Goal: Information Seeking & Learning: Learn about a topic

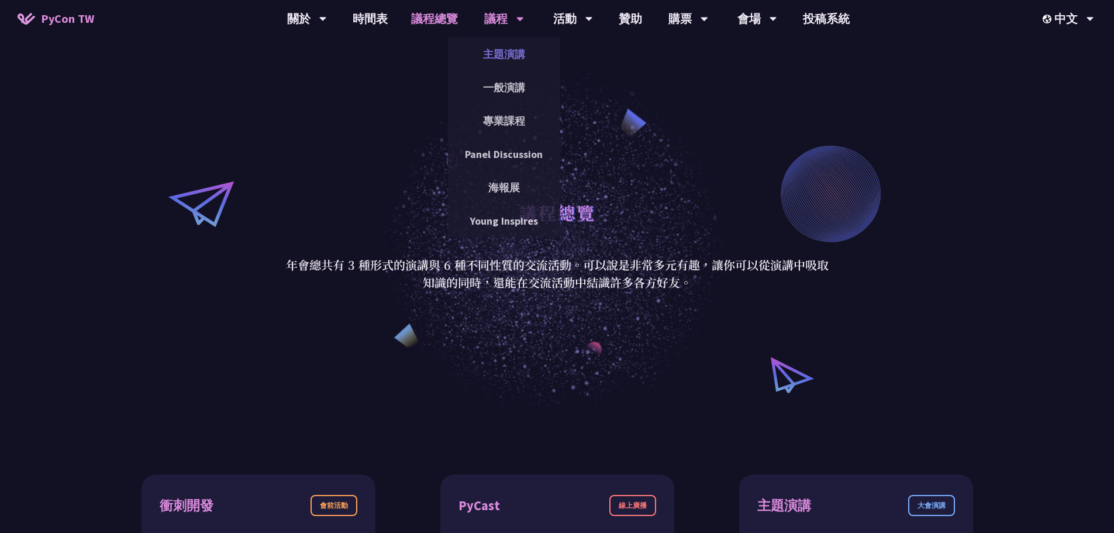
click at [494, 47] on link "主題演講" at bounding box center [504, 53] width 112 height 27
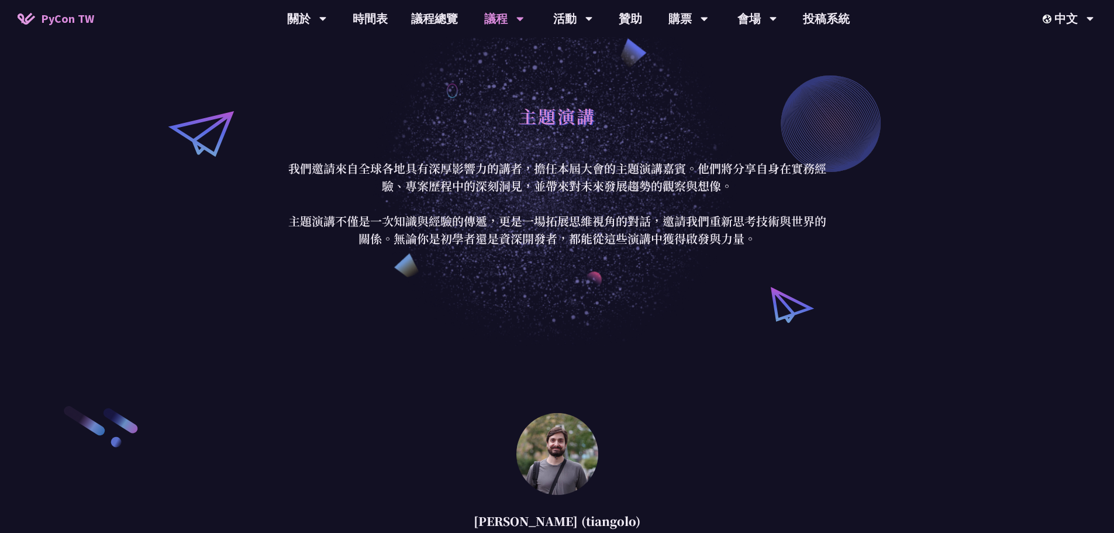
scroll to position [292, 0]
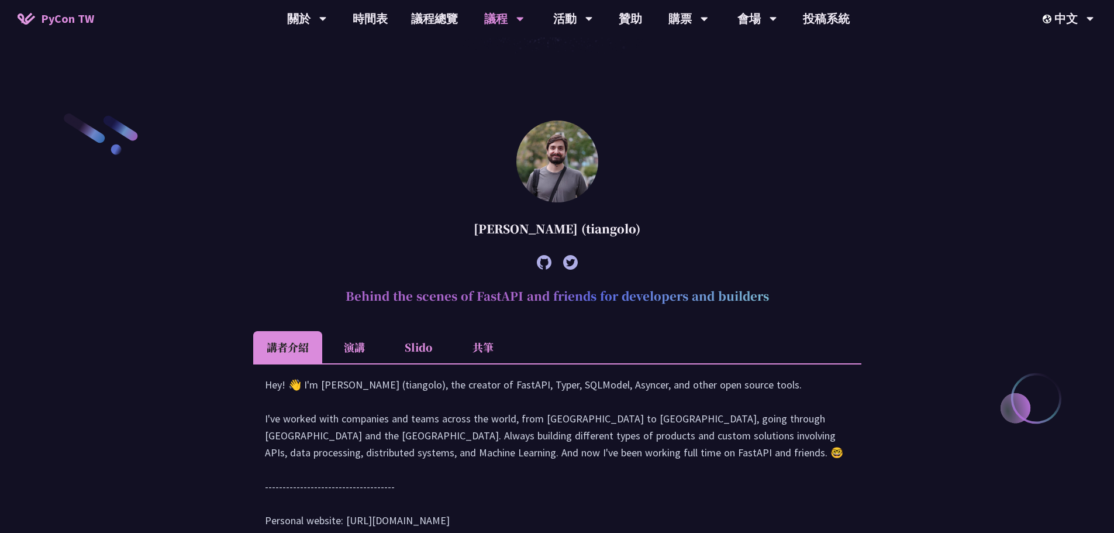
click at [360, 349] on li "演講" at bounding box center [354, 347] width 64 height 32
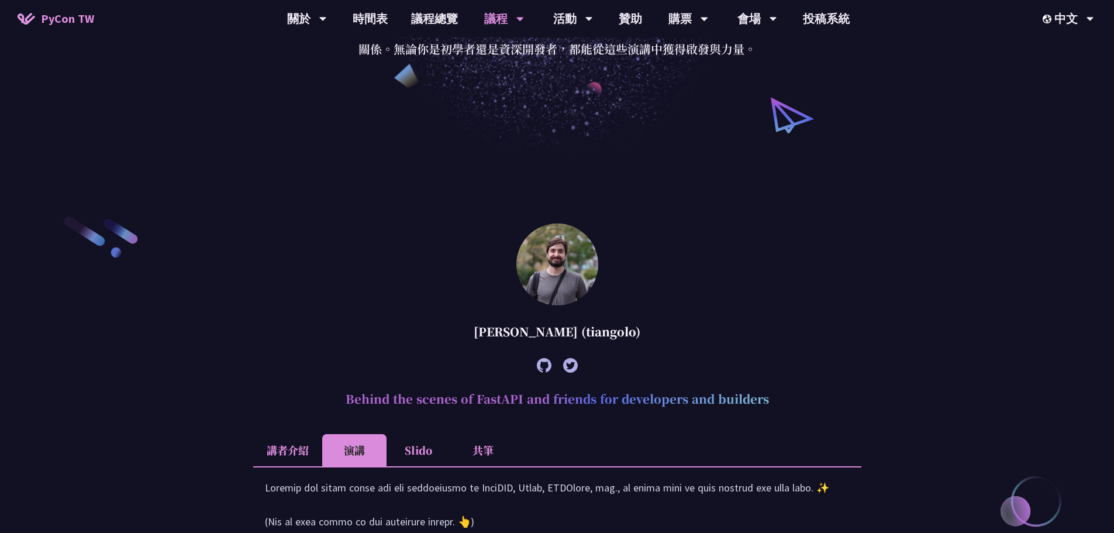
scroll to position [117, 0]
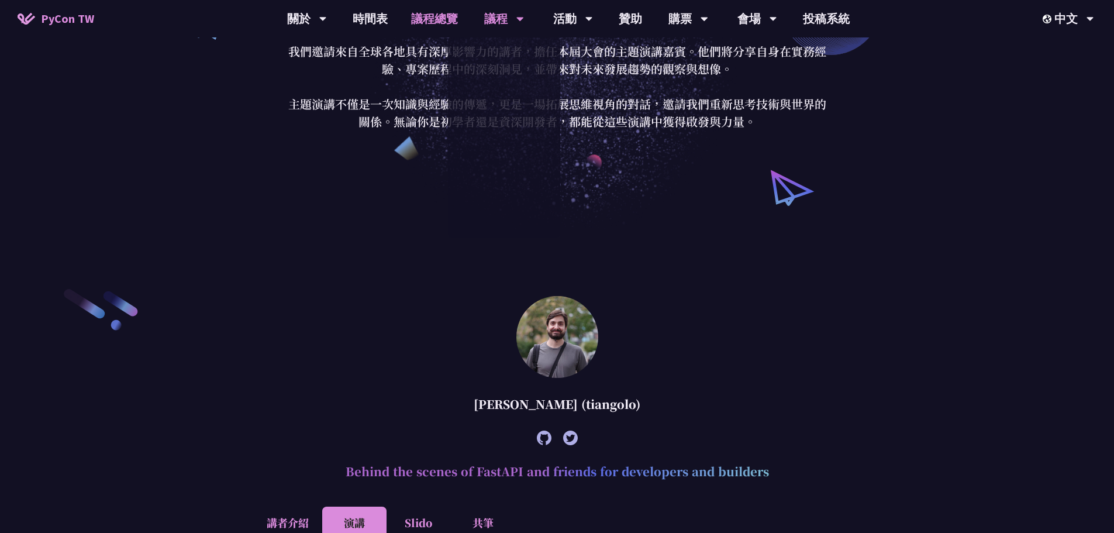
click at [443, 16] on link "議程總覽" at bounding box center [434, 18] width 70 height 37
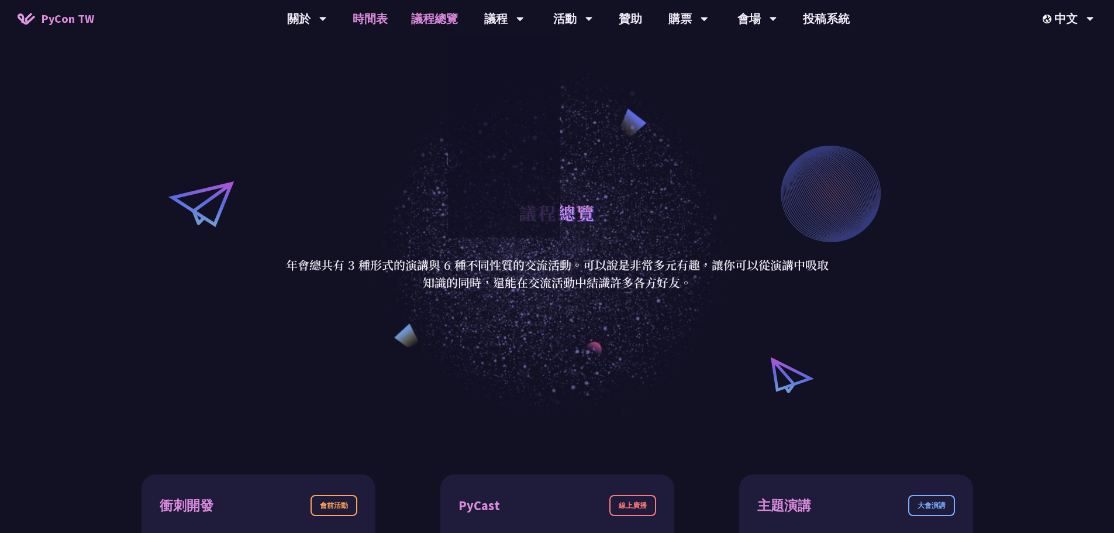
click at [368, 20] on link "時間表" at bounding box center [370, 18] width 58 height 37
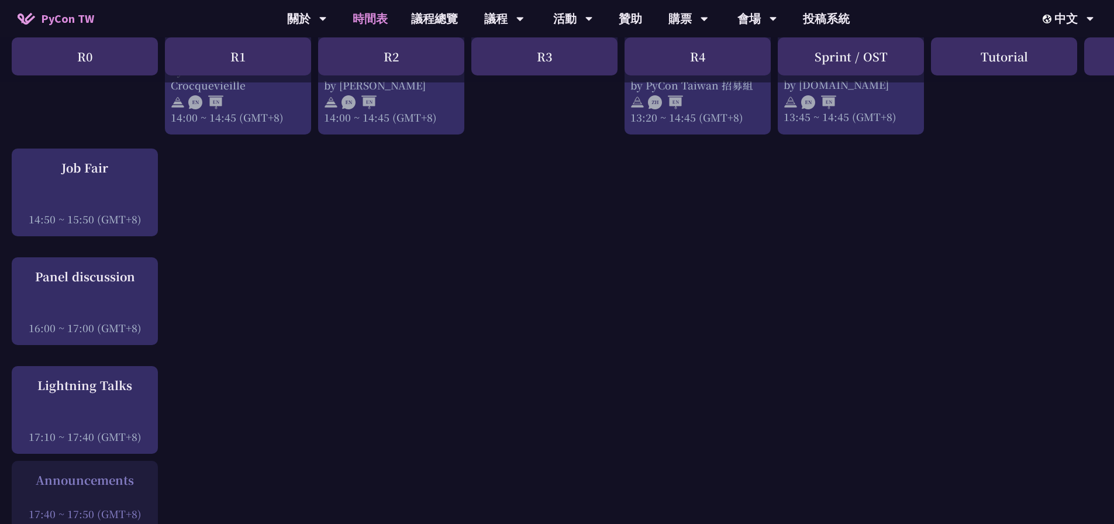
scroll to position [1345, 0]
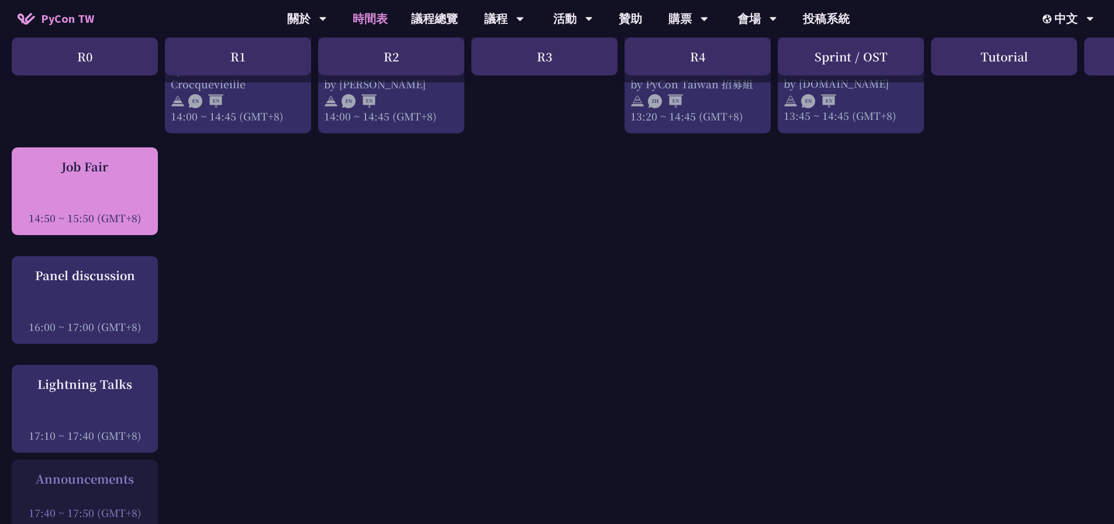
click at [70, 147] on div "Job Fair 14:50 ~ 15:50 (GMT+8)" at bounding box center [85, 191] width 146 height 88
click at [83, 180] on div "Job Fair 14:50 ~ 15:50 (GMT+8)" at bounding box center [85, 191] width 135 height 67
click at [92, 158] on div "Job Fair" at bounding box center [85, 167] width 135 height 18
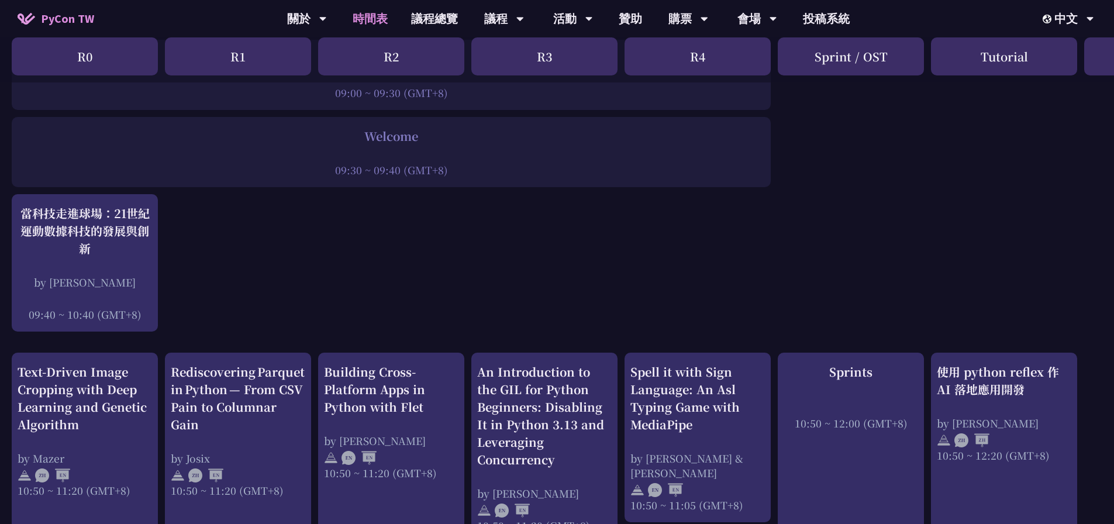
scroll to position [351, 0]
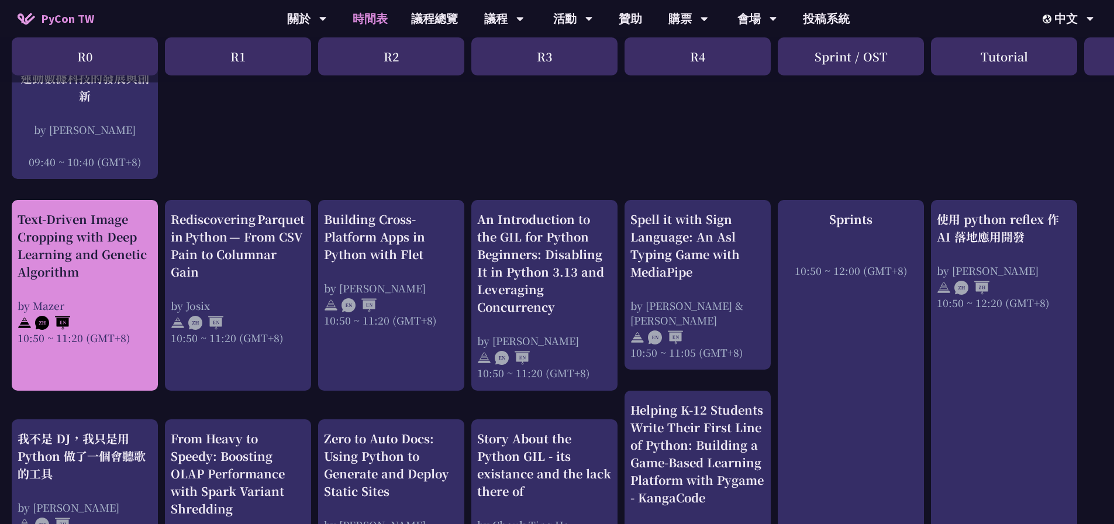
click at [67, 262] on div "Text-Driven Image Cropping with Deep Learning and Genetic Algorithm" at bounding box center [85, 246] width 135 height 70
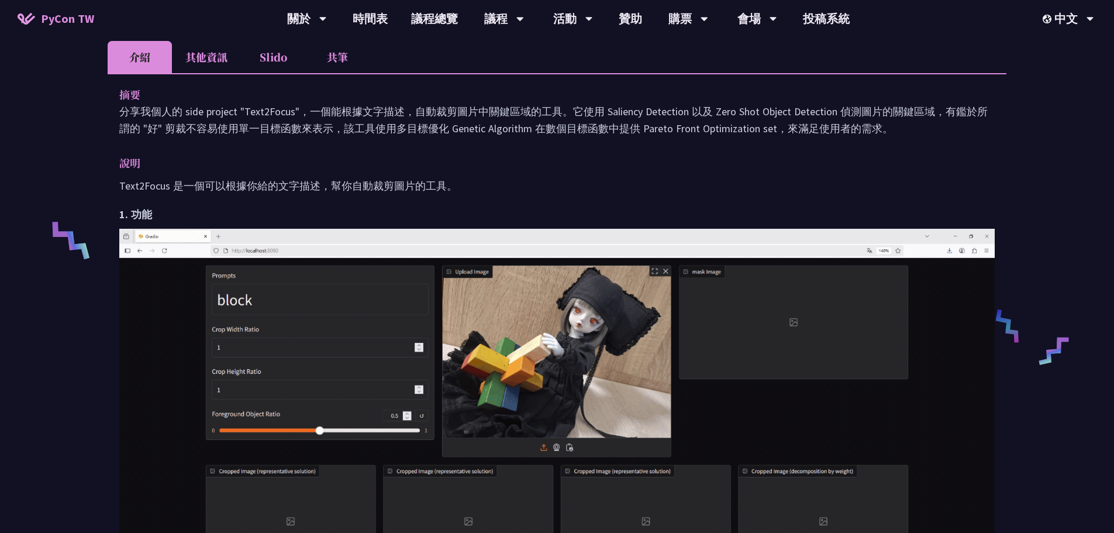
scroll to position [292, 0]
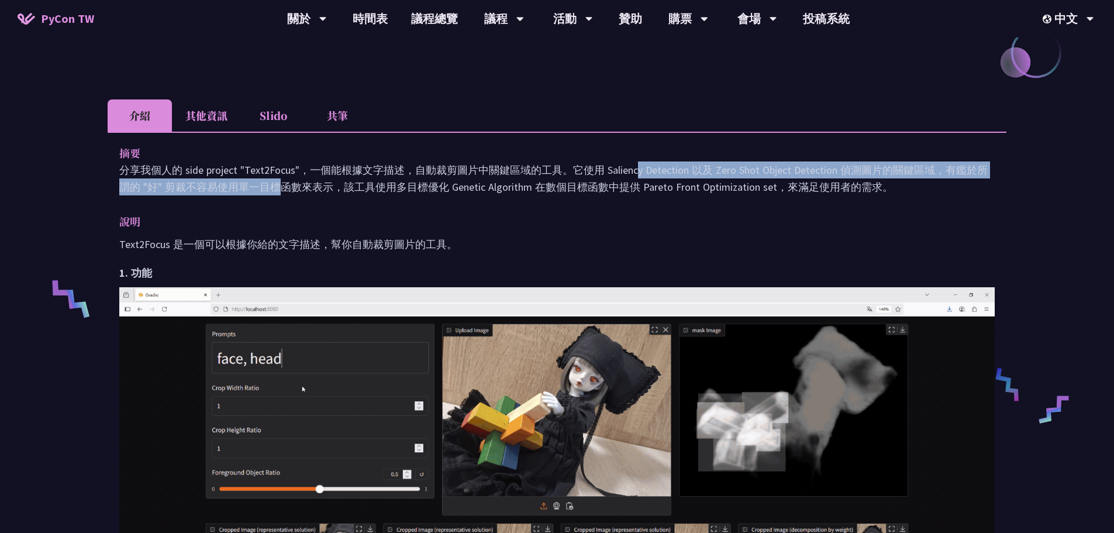
drag, startPoint x: 466, startPoint y: 174, endPoint x: 948, endPoint y: 162, distance: 482.1
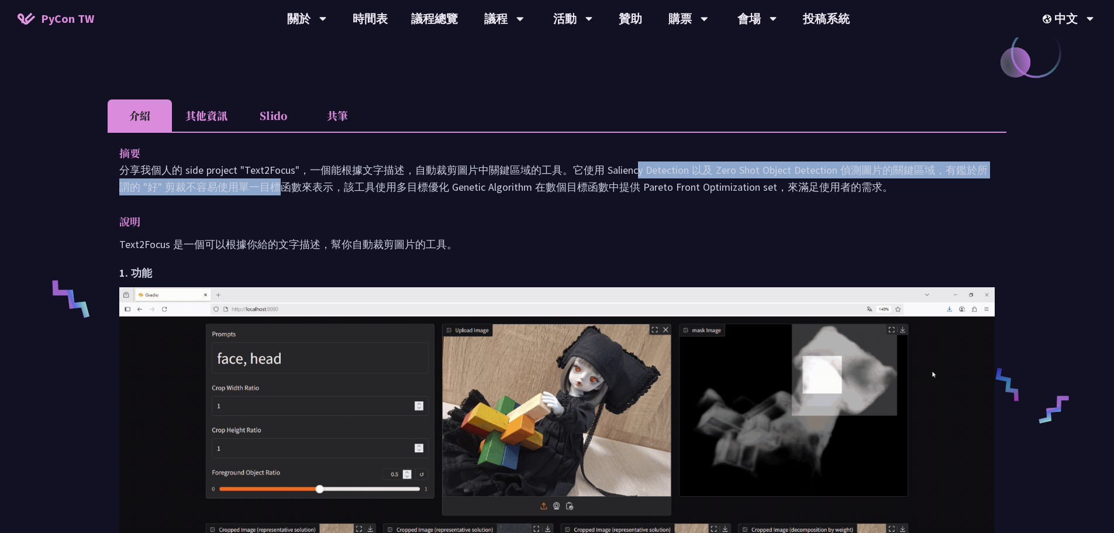
click at [948, 162] on p "分享我個人的 side project "Text2Focus"，一個能根據文字描述，自動裁剪圖片中關鍵區域的工具。它使用 Saliency Detectio…" at bounding box center [557, 178] width 876 height 34
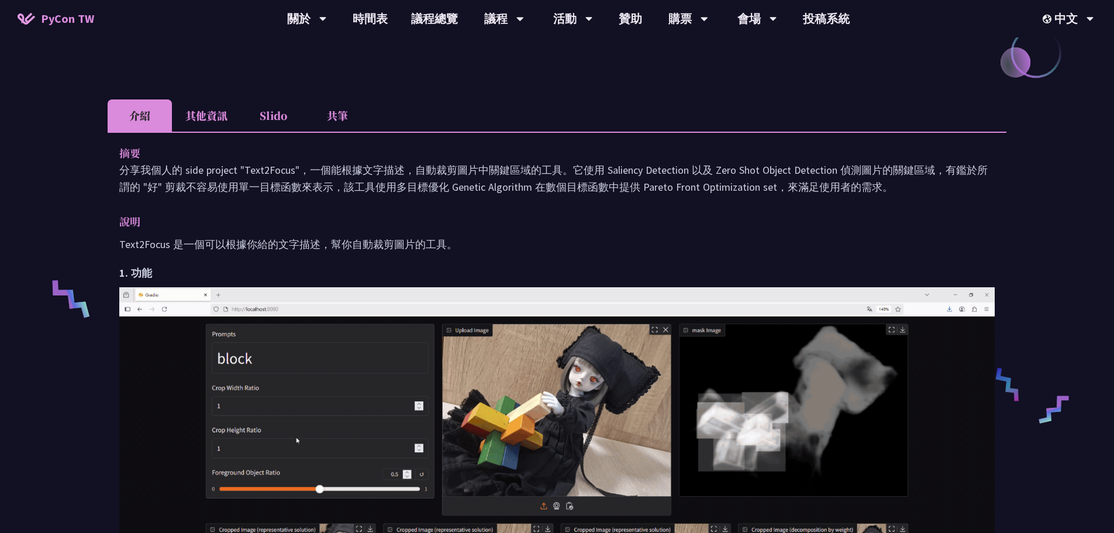
click at [883, 192] on p "分享我個人的 side project "Text2Focus"，一個能根據文字描述，自動裁剪圖片中關鍵區域的工具。它使用 Saliency Detectio…" at bounding box center [557, 178] width 876 height 34
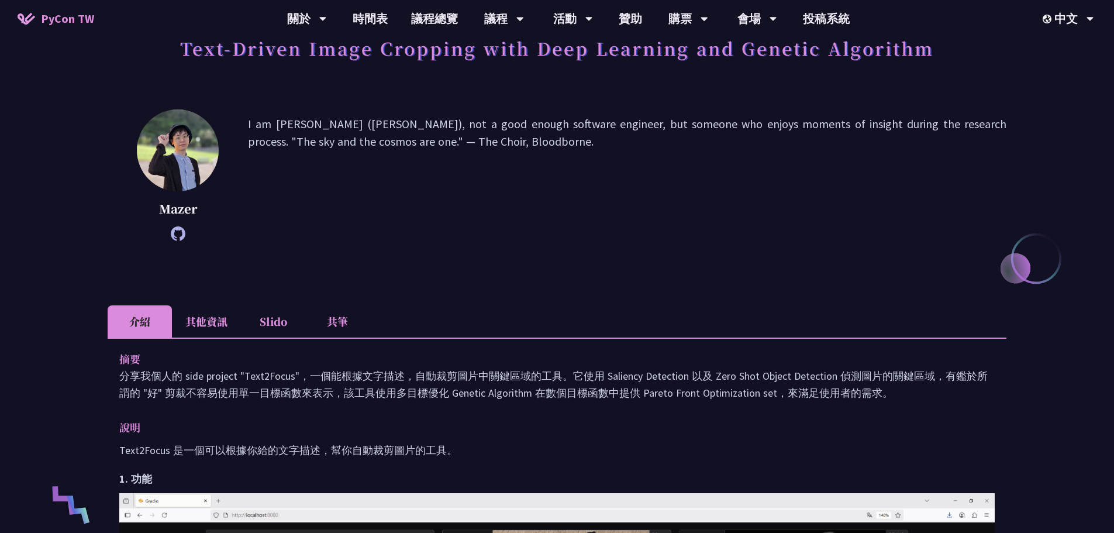
scroll to position [58, 0]
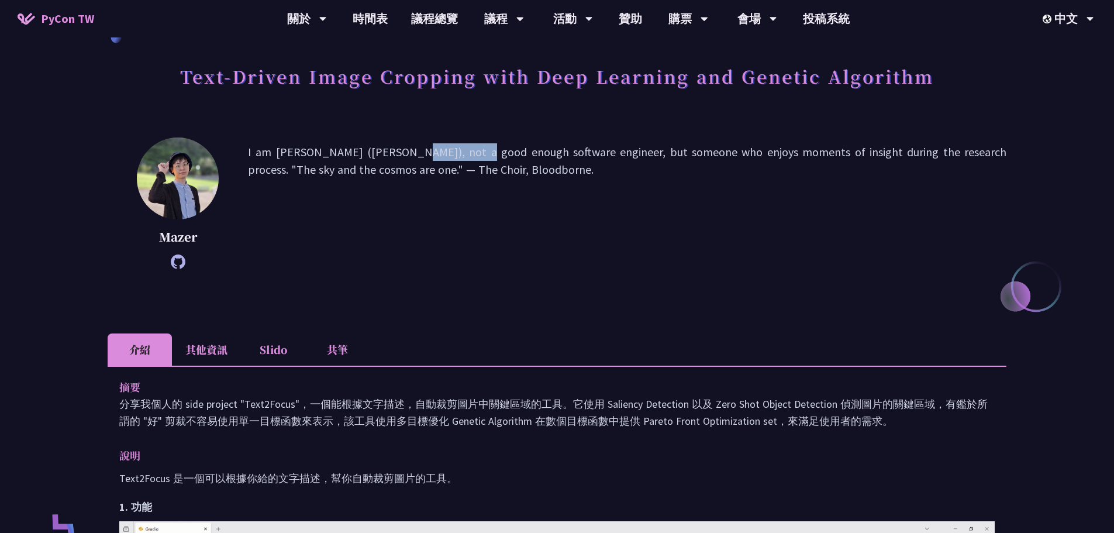
drag, startPoint x: 310, startPoint y: 157, endPoint x: 371, endPoint y: 151, distance: 61.2
click at [371, 151] on p "I am [PERSON_NAME] ([PERSON_NAME]), not a good enough software engineer, but so…" at bounding box center [627, 203] width 759 height 120
click at [628, 196] on p "I am [PERSON_NAME] ([PERSON_NAME]), not a good enough software engineer, but so…" at bounding box center [627, 203] width 759 height 120
drag, startPoint x: 573, startPoint y: 149, endPoint x: 981, endPoint y: 190, distance: 410.9
click at [981, 190] on p "I am [PERSON_NAME] ([PERSON_NAME]), not a good enough software engineer, but so…" at bounding box center [627, 203] width 759 height 120
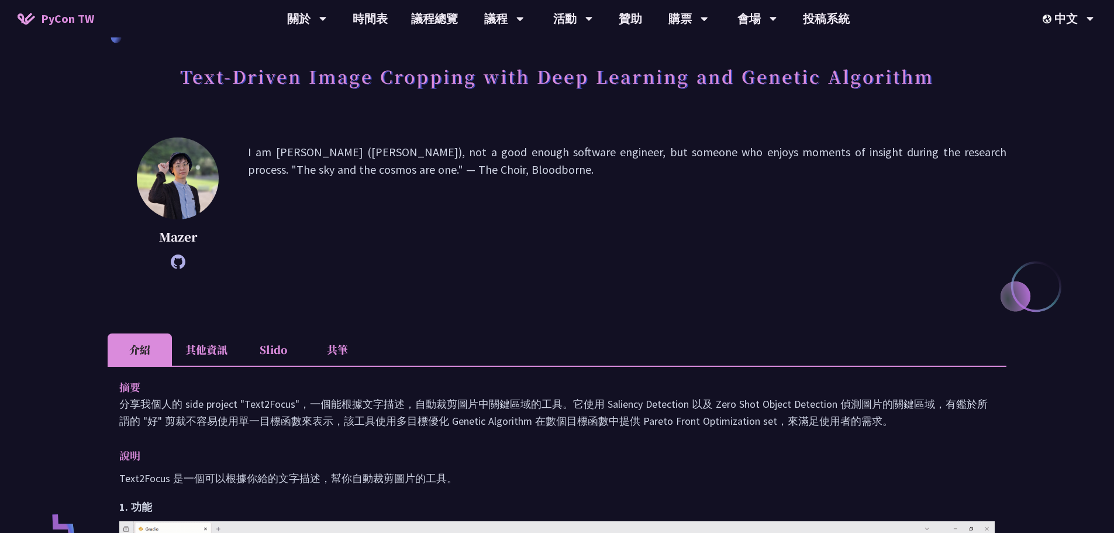
click at [621, 237] on p "I am [PERSON_NAME] ([PERSON_NAME]), not a good enough software engineer, but so…" at bounding box center [627, 203] width 759 height 120
click at [179, 266] on icon at bounding box center [178, 261] width 15 height 15
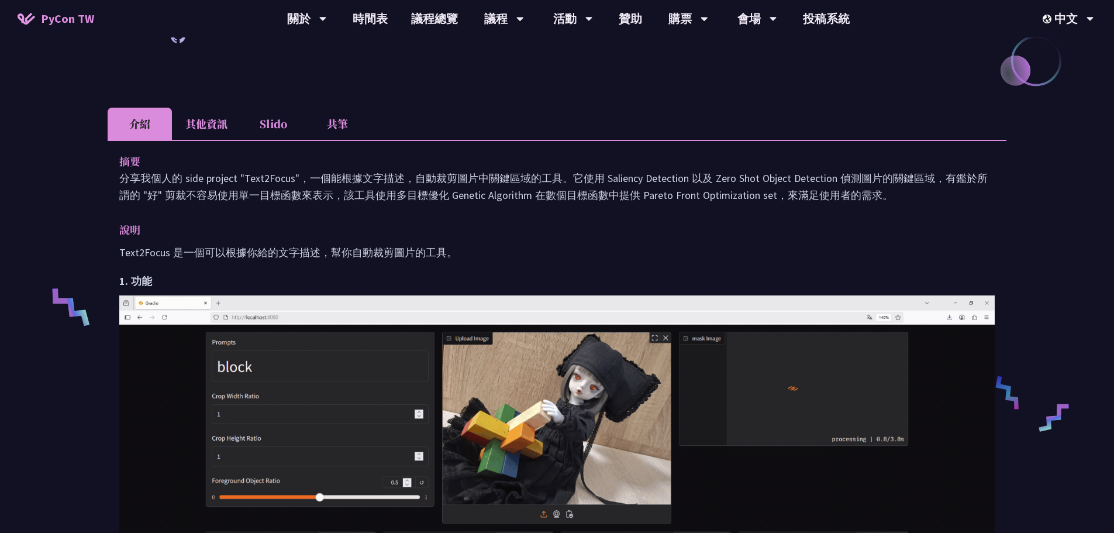
scroll to position [292, 0]
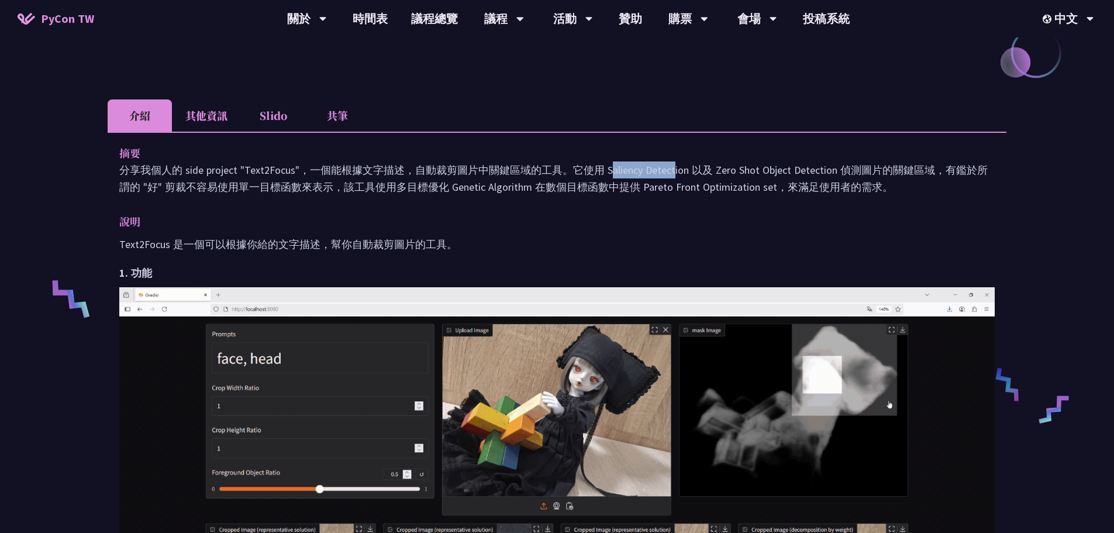
drag, startPoint x: 403, startPoint y: 171, endPoint x: 554, endPoint y: 164, distance: 151.6
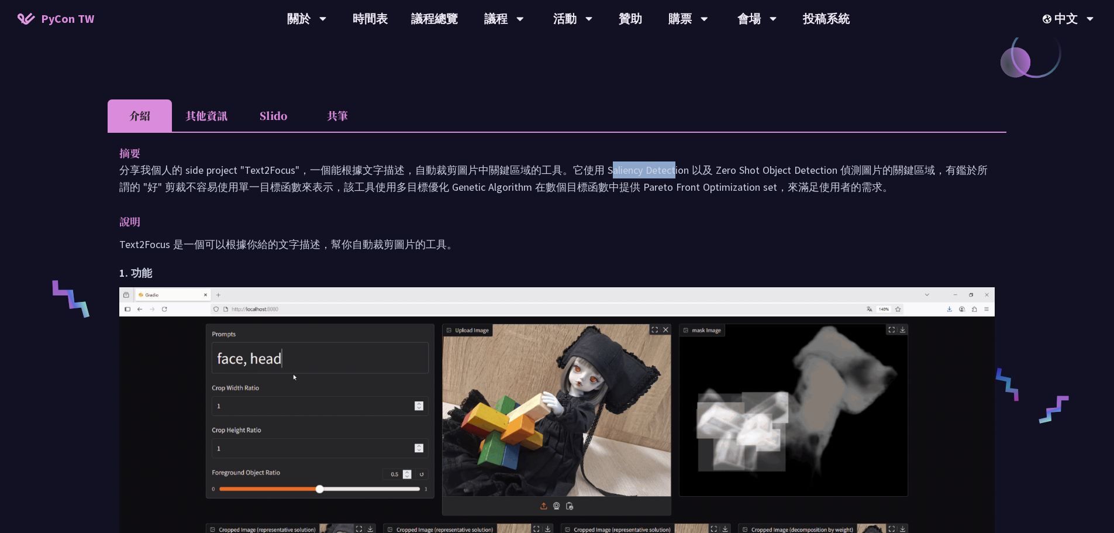
click at [554, 164] on p "分享我個人的 side project "Text2Focus"，一個能根據文字描述，自動裁剪圖片中關鍵區域的工具。它使用 Saliency Detectio…" at bounding box center [557, 178] width 876 height 34
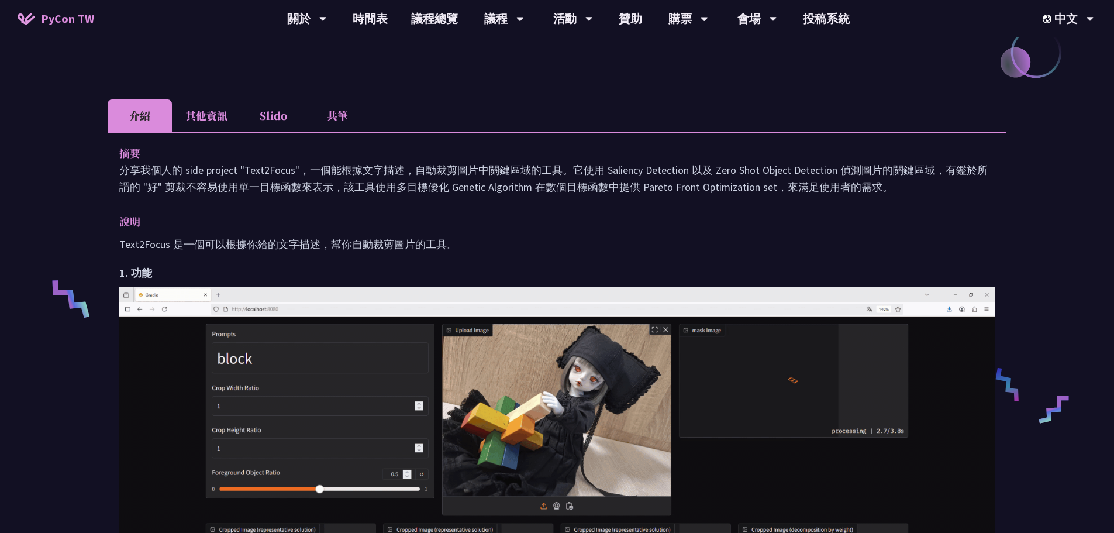
click at [653, 169] on p "分享我個人的 side project "Text2Focus"，一個能根據文字描述，自動裁剪圖片中關鍵區域的工具。它使用 Saliency Detectio…" at bounding box center [557, 178] width 876 height 34
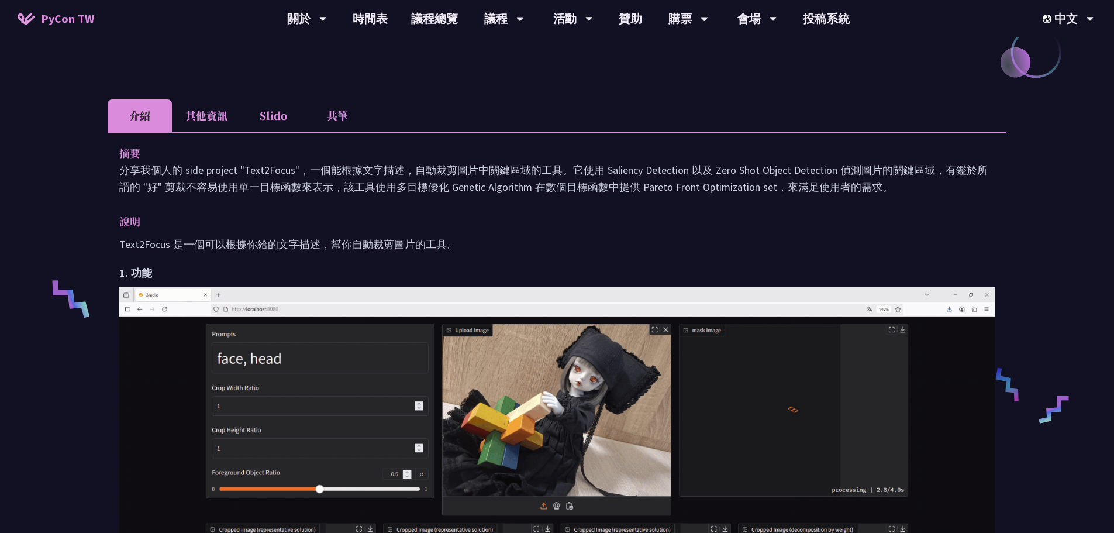
drag, startPoint x: 191, startPoint y: 181, endPoint x: 816, endPoint y: 180, distance: 624.6
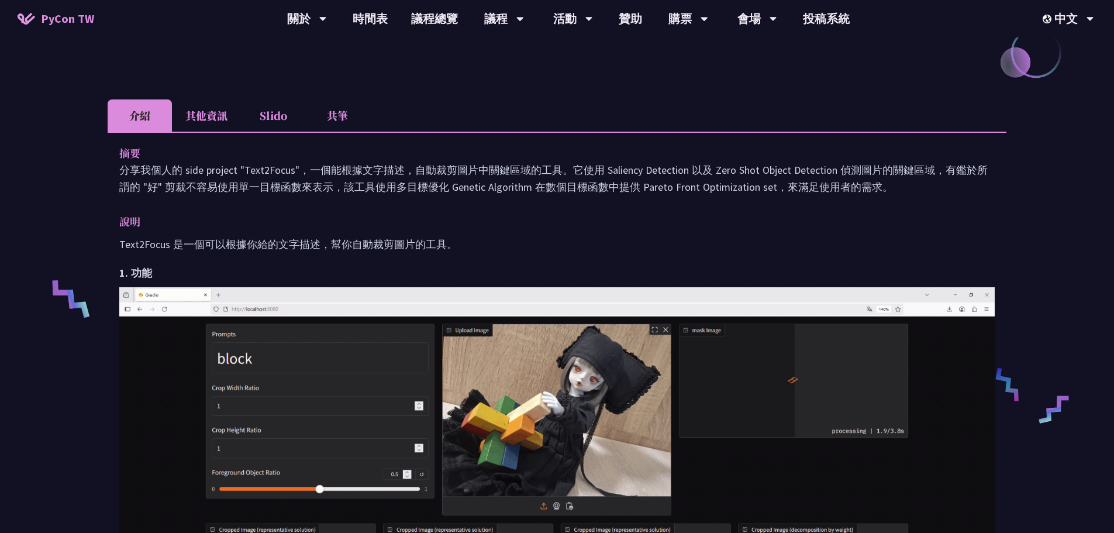
click at [816, 180] on p "分享我個人的 side project "Text2Focus"，一個能根據文字描述，自動裁剪圖片中關鍵區域的工具。它使用 Saliency Detectio…" at bounding box center [557, 178] width 876 height 34
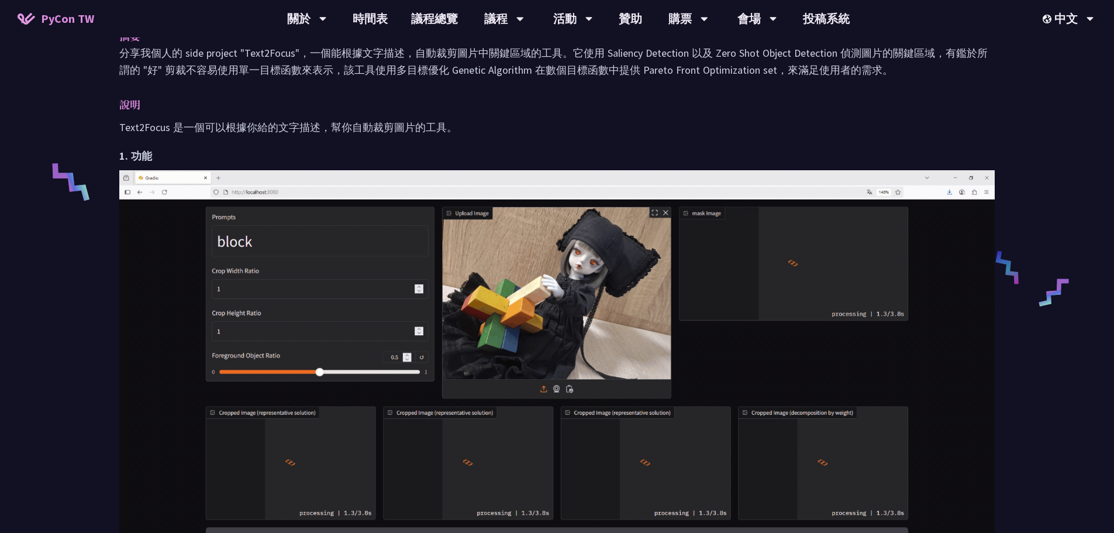
scroll to position [0, 0]
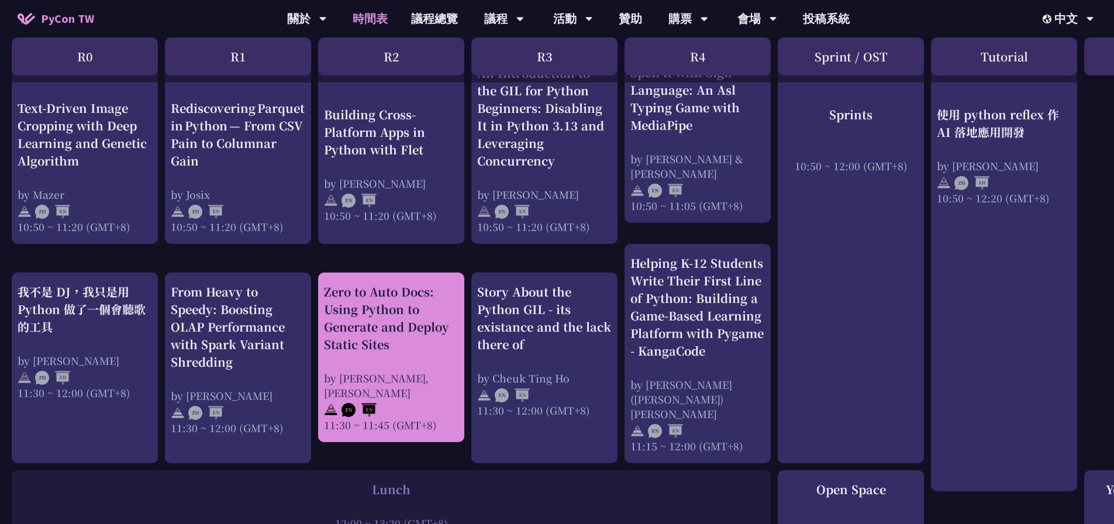
scroll to position [526, 0]
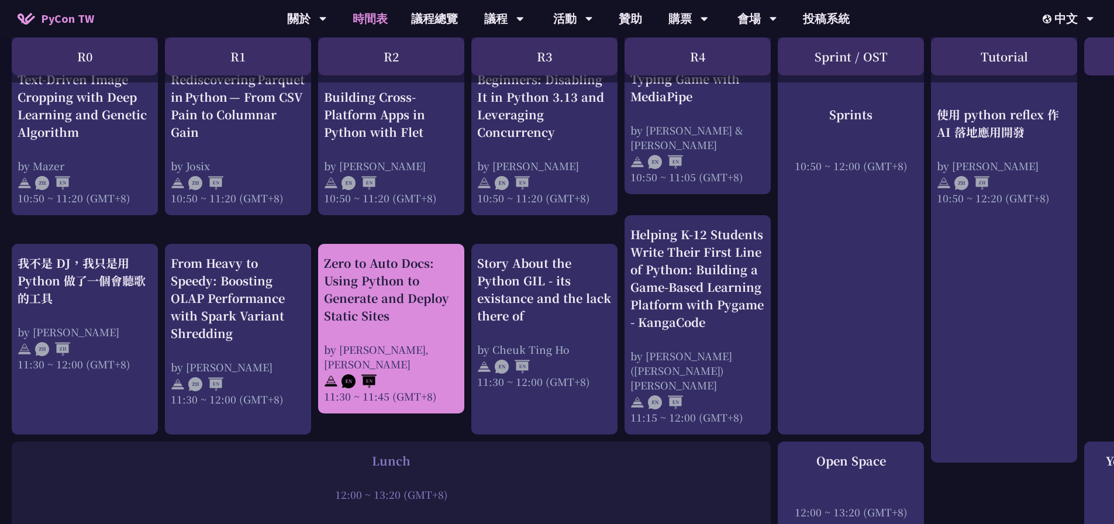
click at [380, 291] on div "Zero to Auto Docs: Using Python to Generate and Deploy Static Sites" at bounding box center [391, 289] width 135 height 70
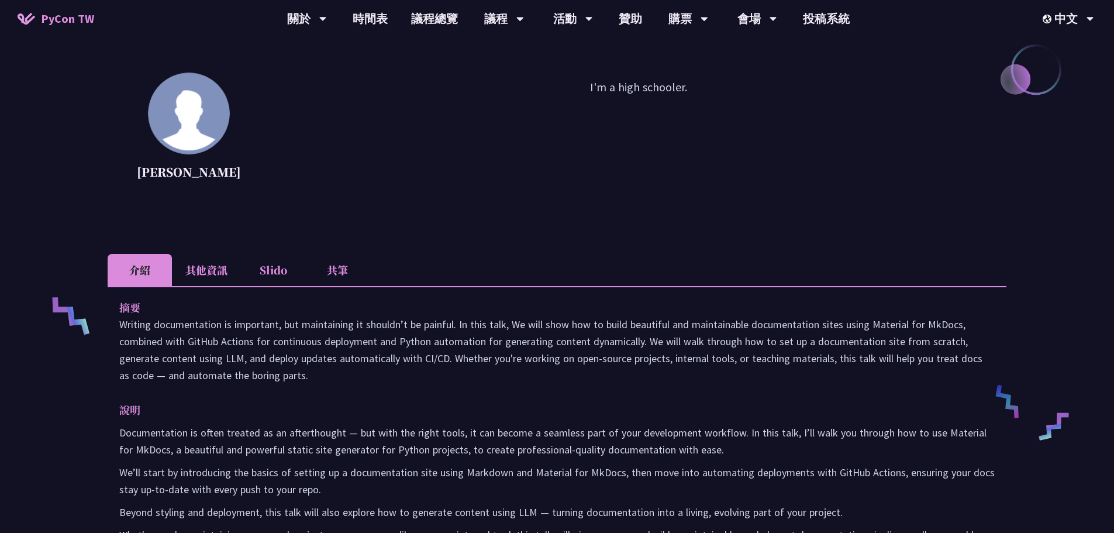
scroll to position [351, 0]
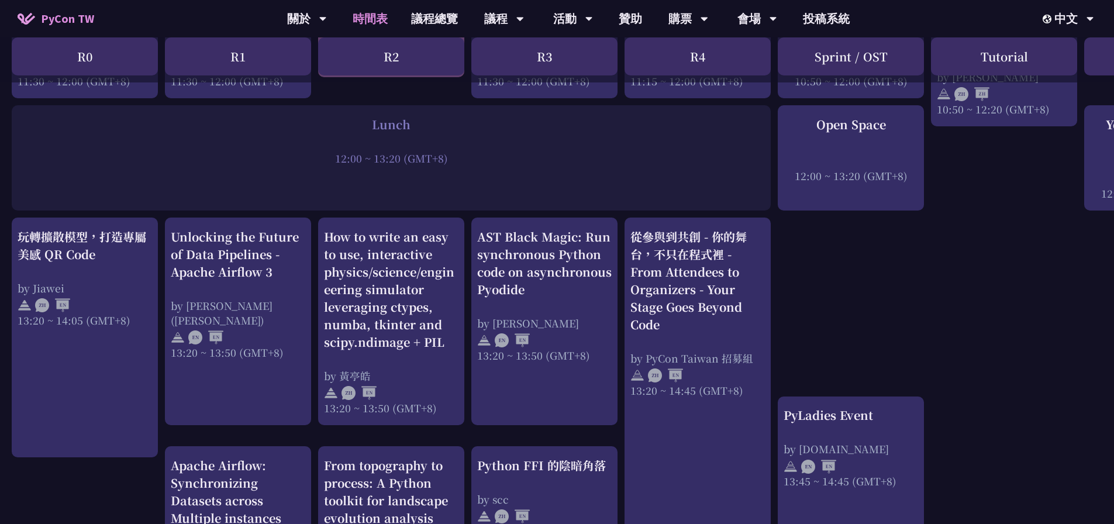
scroll to position [877, 0]
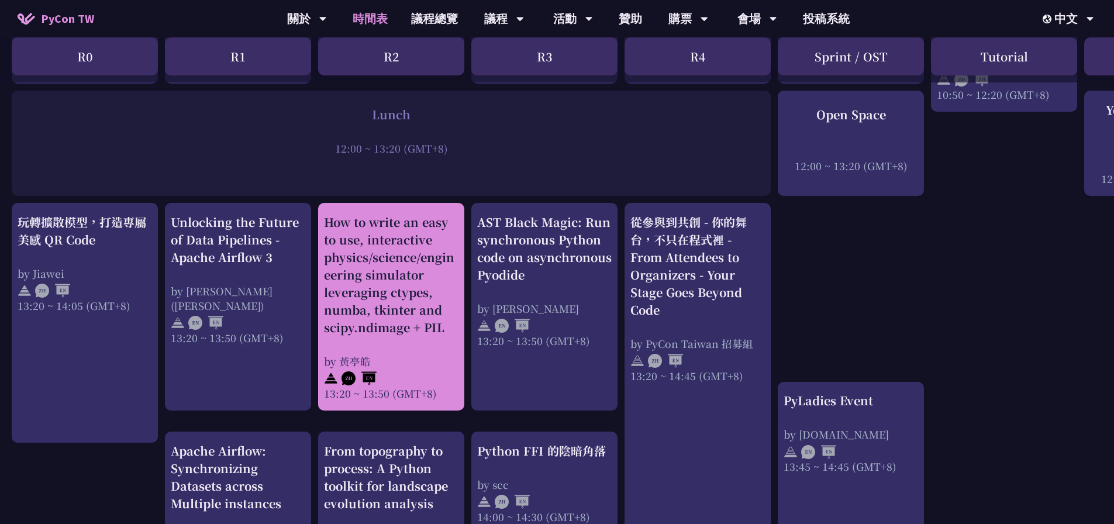
click at [391, 306] on div "How to write an easy to use, interactive physics/science/engineering simulator …" at bounding box center [391, 274] width 135 height 123
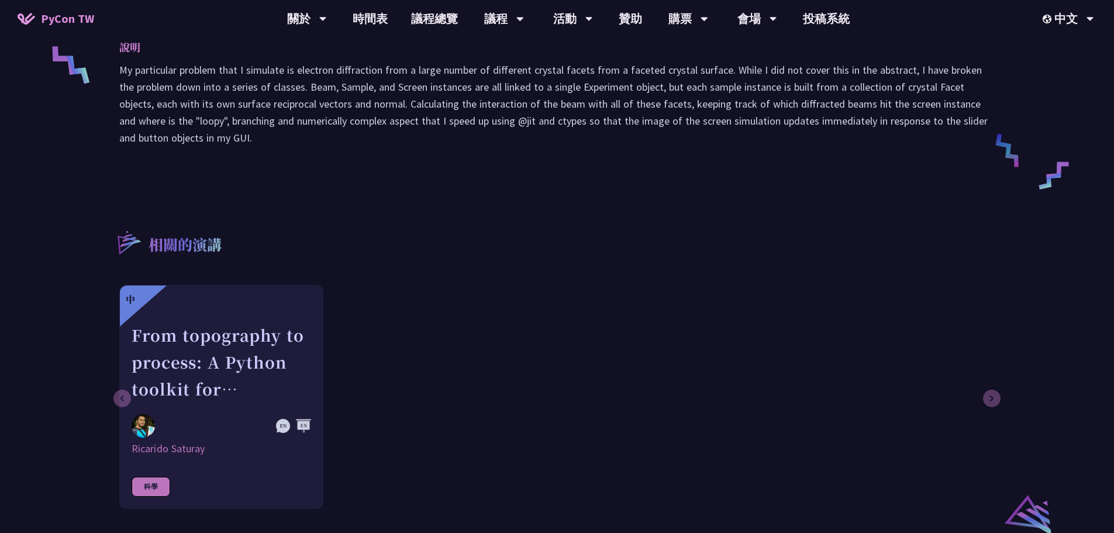
scroll to position [819, 0]
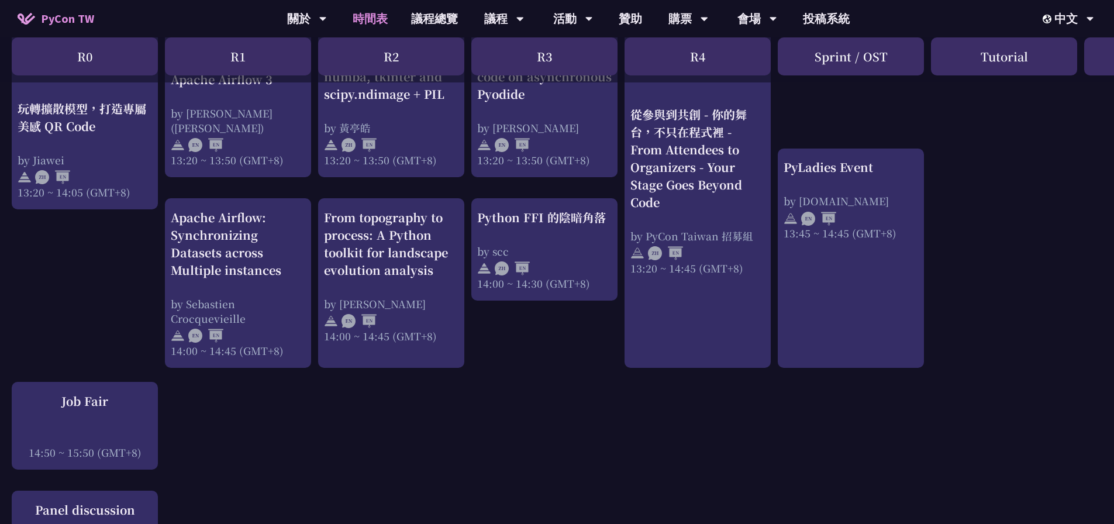
scroll to position [1111, 0]
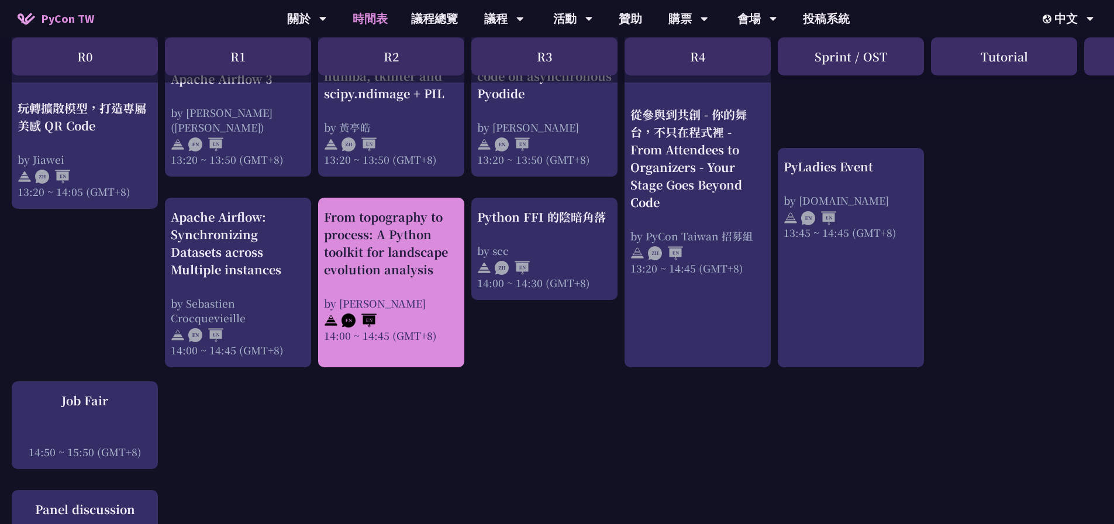
click at [426, 274] on div "From topography to process: A Python toolkit for landscape evolution analysis b…" at bounding box center [391, 275] width 135 height 135
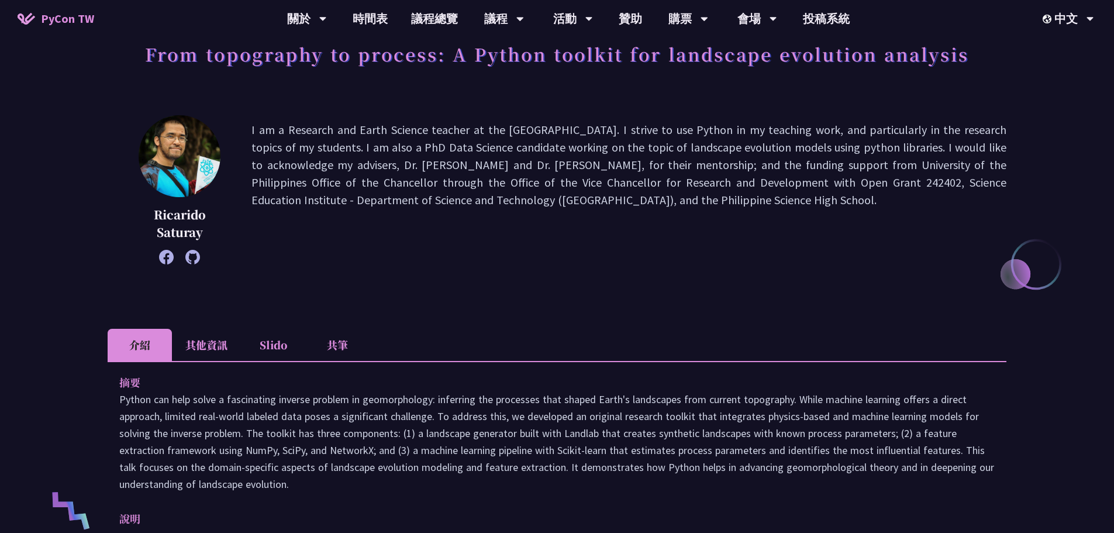
scroll to position [292, 0]
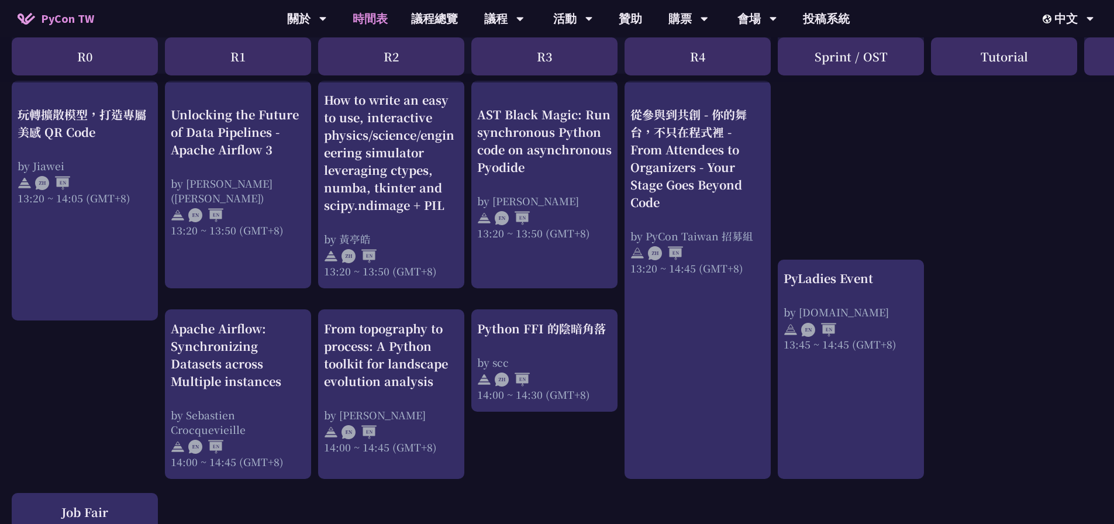
scroll to position [994, 0]
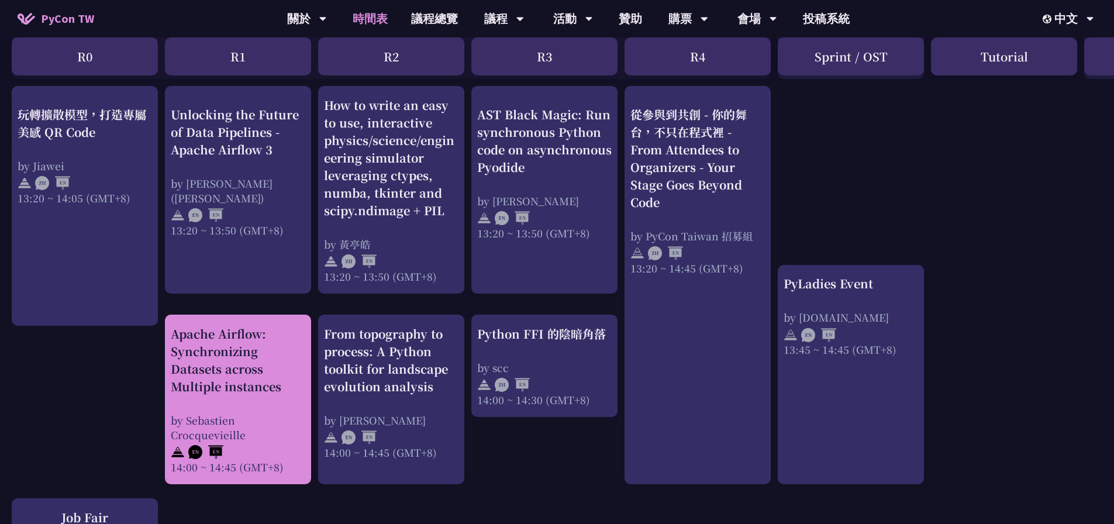
click at [233, 360] on div "Apache Airflow: Synchronizing Datasets across Multiple instances" at bounding box center [238, 360] width 135 height 70
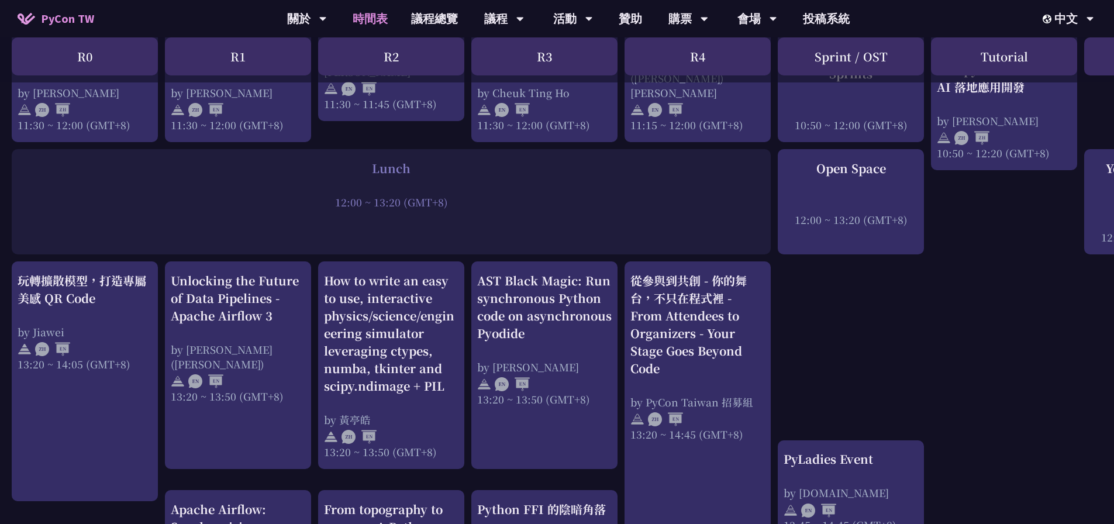
scroll to position [409, 0]
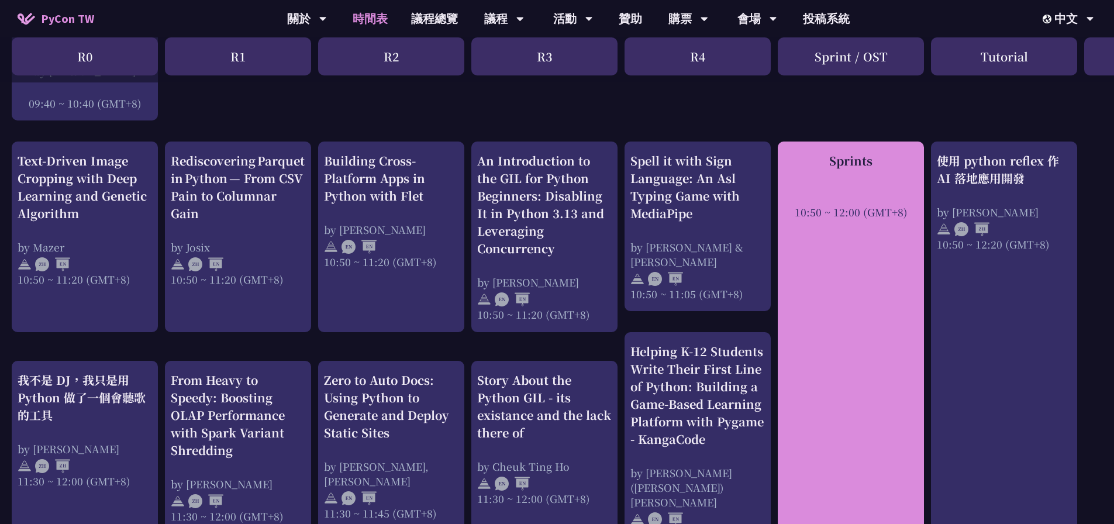
click at [880, 519] on div "Sprints 10:50 ~ 12:00 (GMT+8)" at bounding box center [851, 347] width 146 height 410
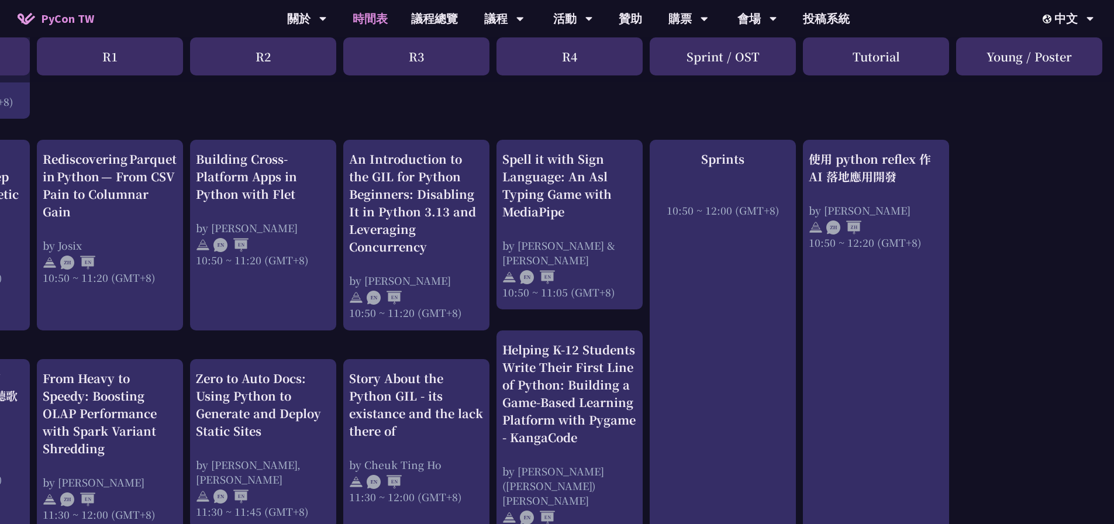
scroll to position [0, 128]
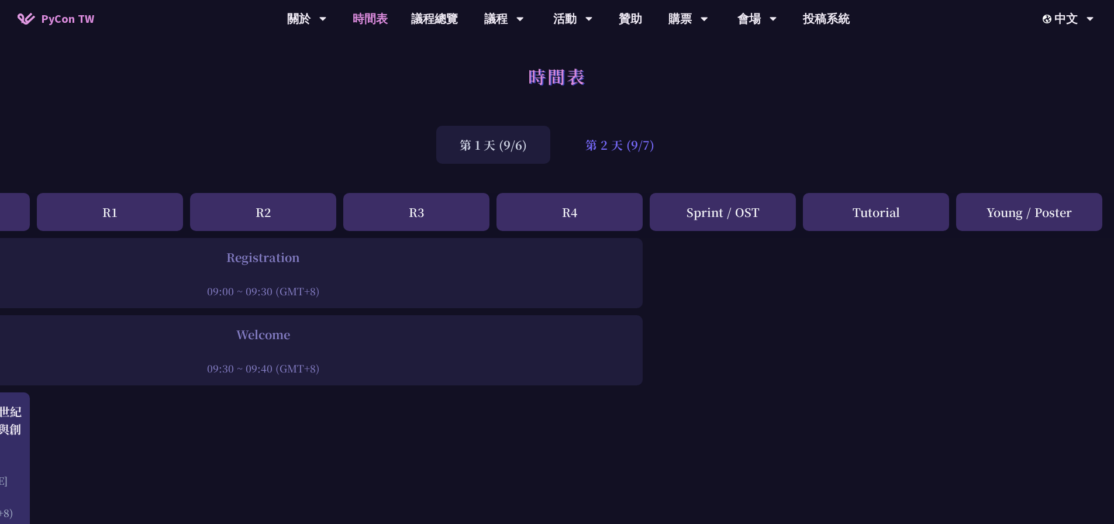
click at [636, 143] on div "第 2 天 (9/7)" at bounding box center [620, 145] width 116 height 38
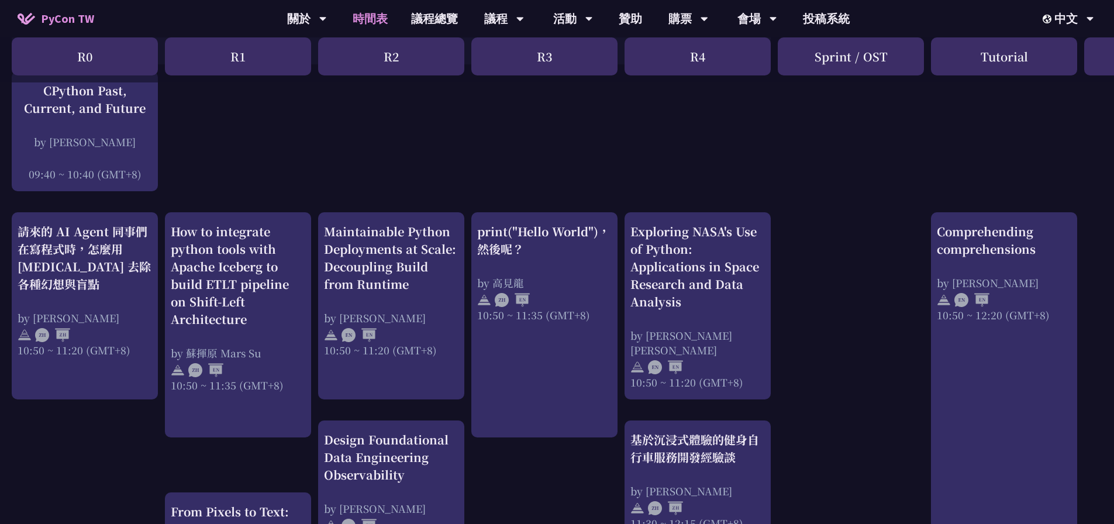
scroll to position [409, 0]
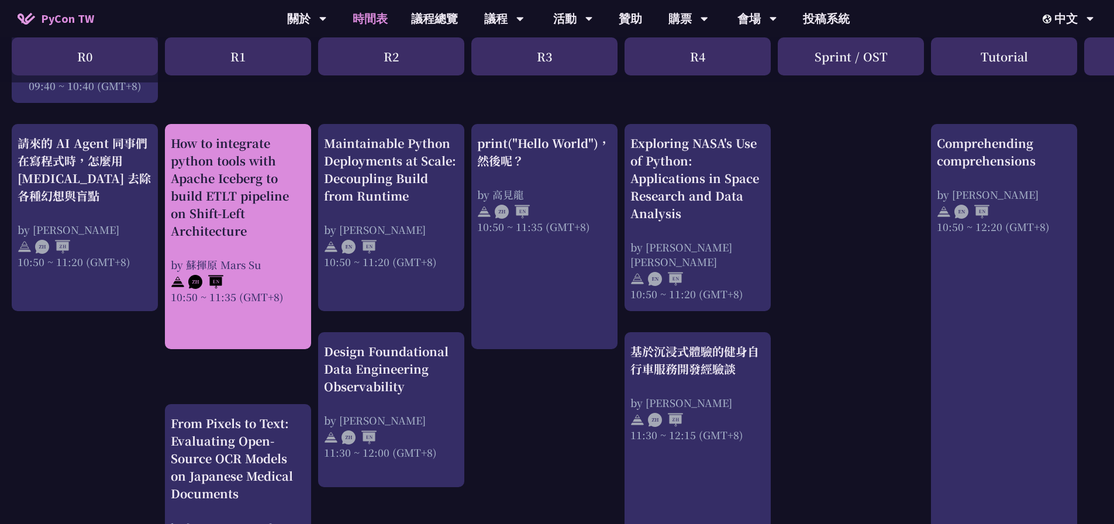
click at [223, 228] on div "How to integrate python tools with Apache Iceberg to build ETLT pipeline on Shi…" at bounding box center [238, 187] width 135 height 105
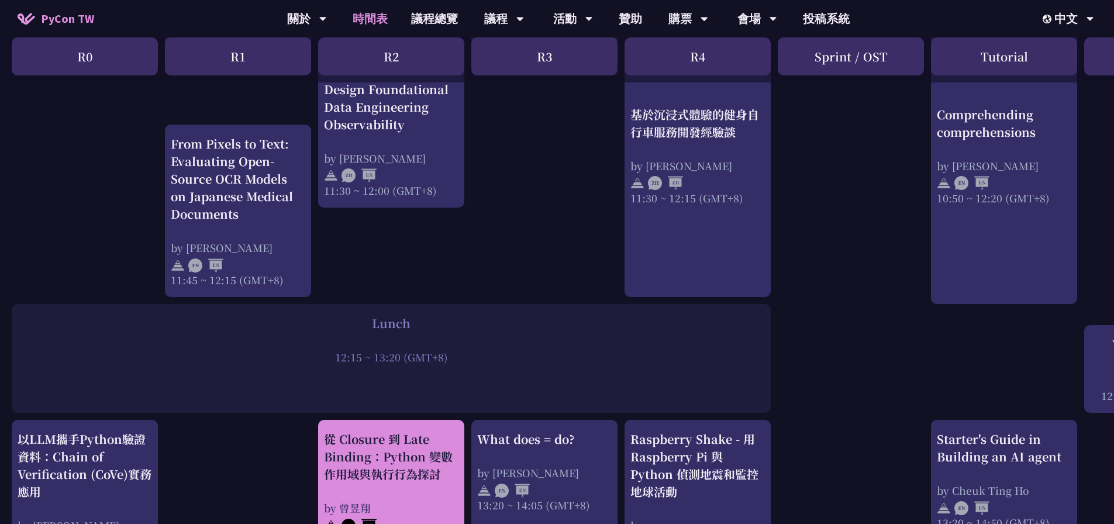
scroll to position [585, 0]
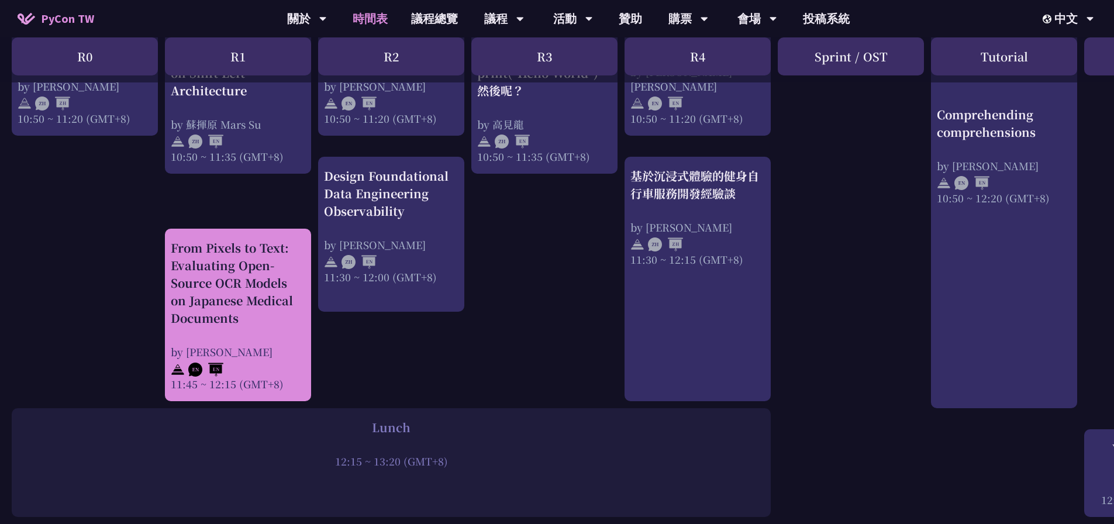
click at [261, 336] on div "From Pixels to Text: Evaluating Open-Source OCR Models on Japanese Medical Docu…" at bounding box center [238, 315] width 135 height 152
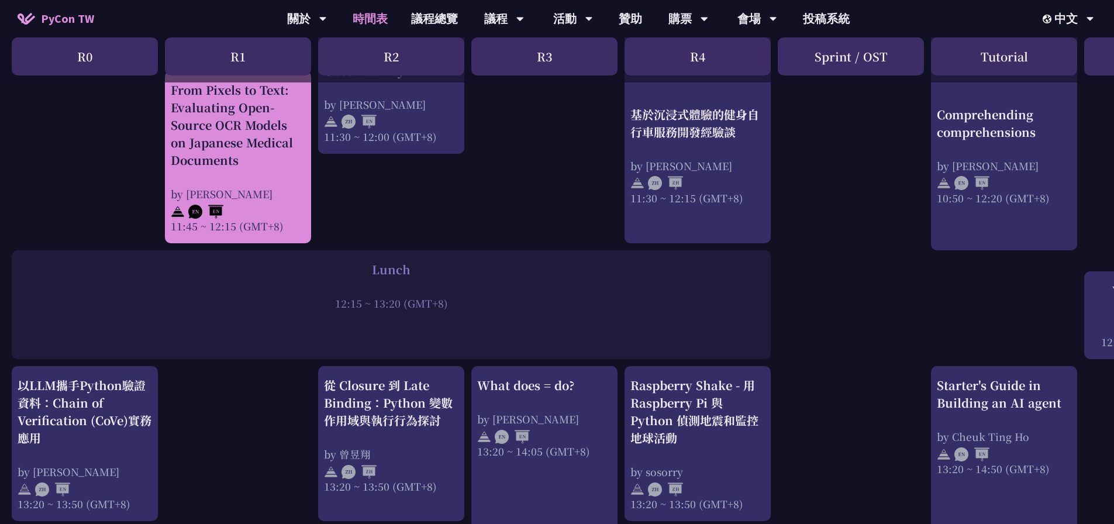
scroll to position [877, 0]
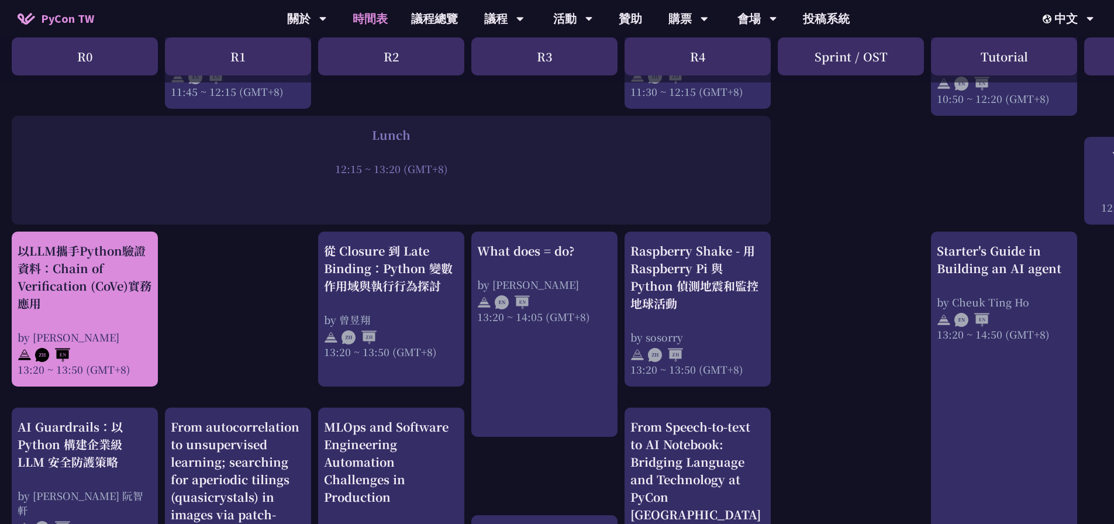
click at [118, 309] on div "以LLM攜手Python驗證資料：Chain of Verification (CoVe)實務應用" at bounding box center [85, 277] width 135 height 70
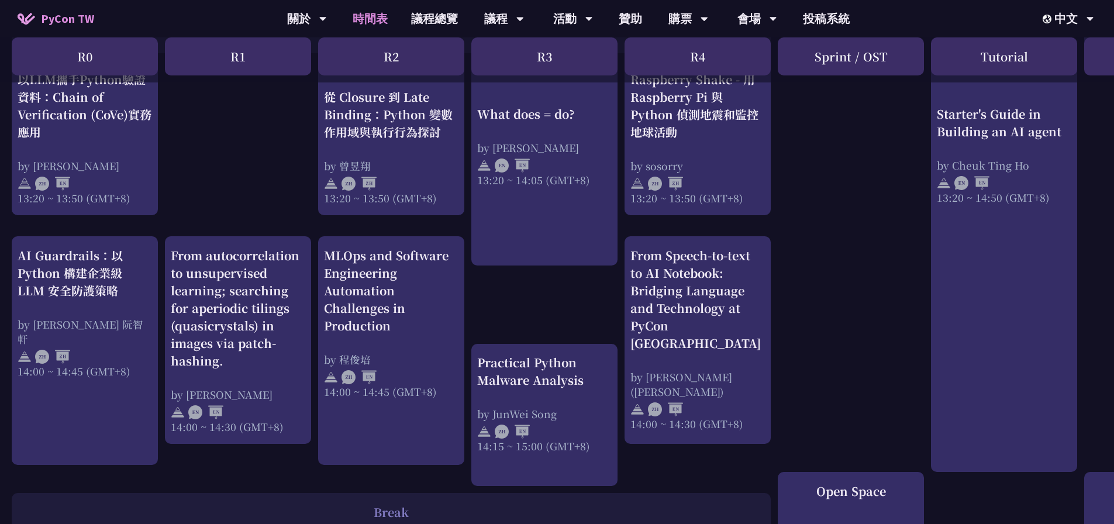
scroll to position [1053, 0]
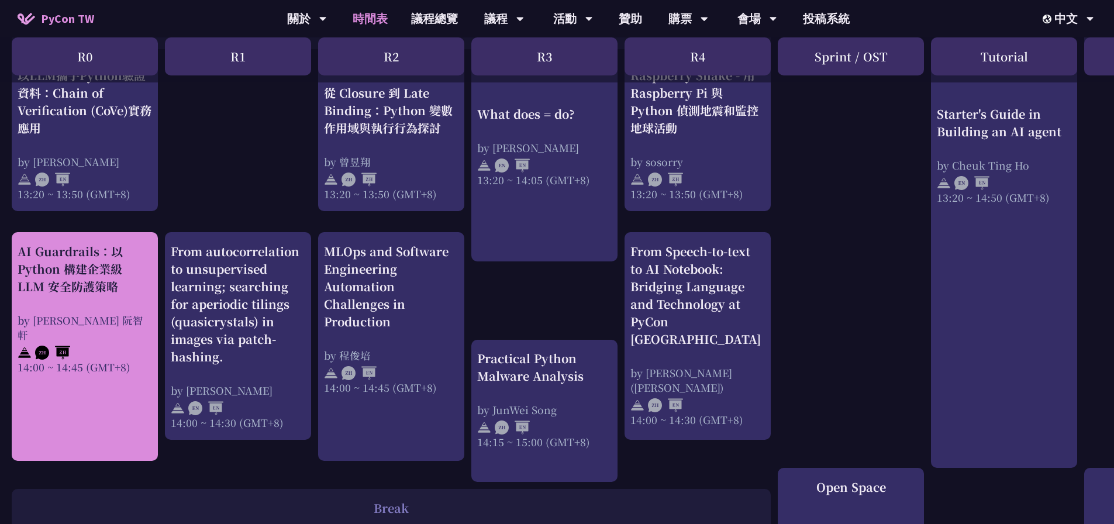
click at [105, 360] on div "14:00 ~ 14:45 (GMT+8)" at bounding box center [85, 367] width 135 height 15
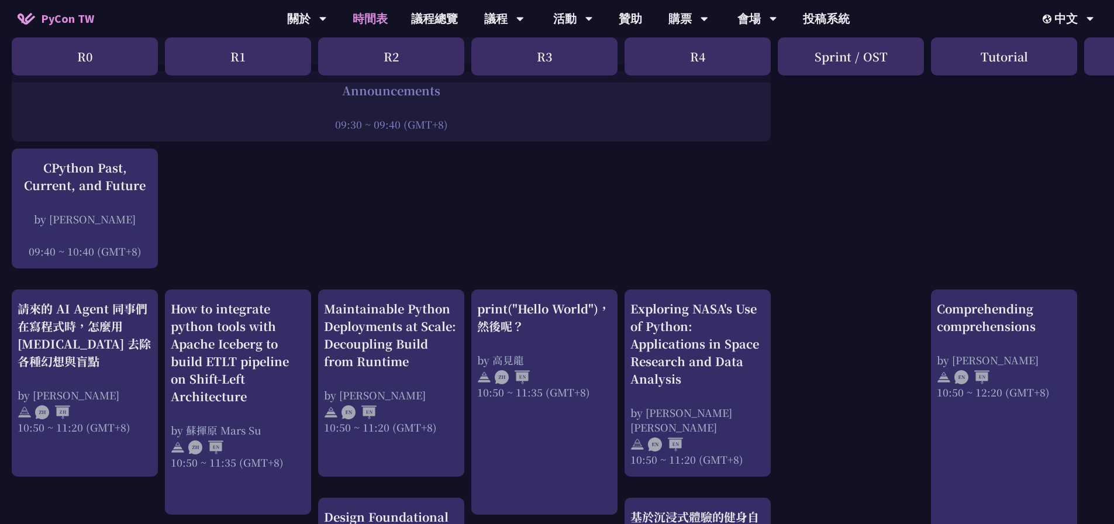
scroll to position [292, 0]
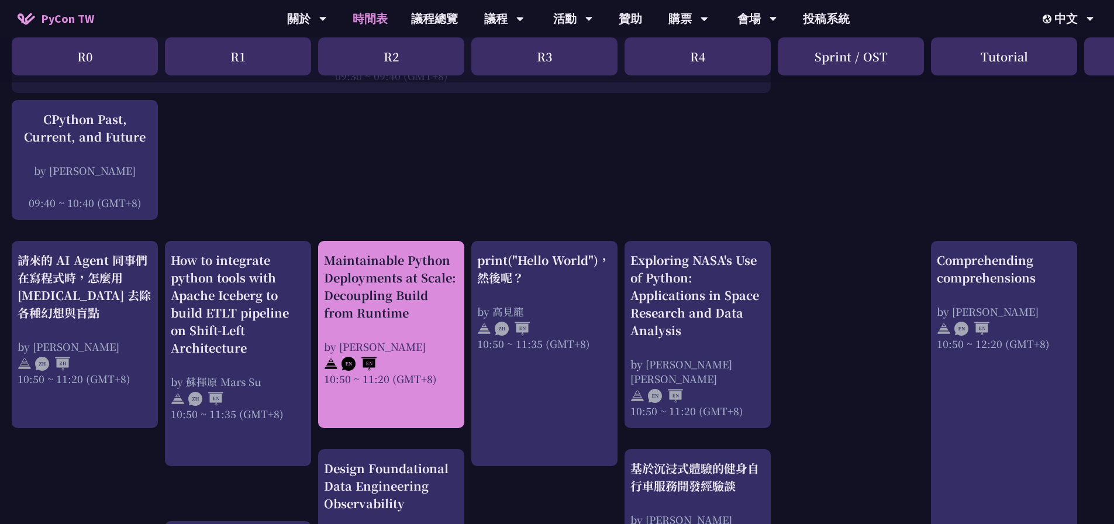
click at [377, 319] on div "Maintainable Python Deployments at Scale: Decoupling Build from Runtime" at bounding box center [391, 286] width 135 height 70
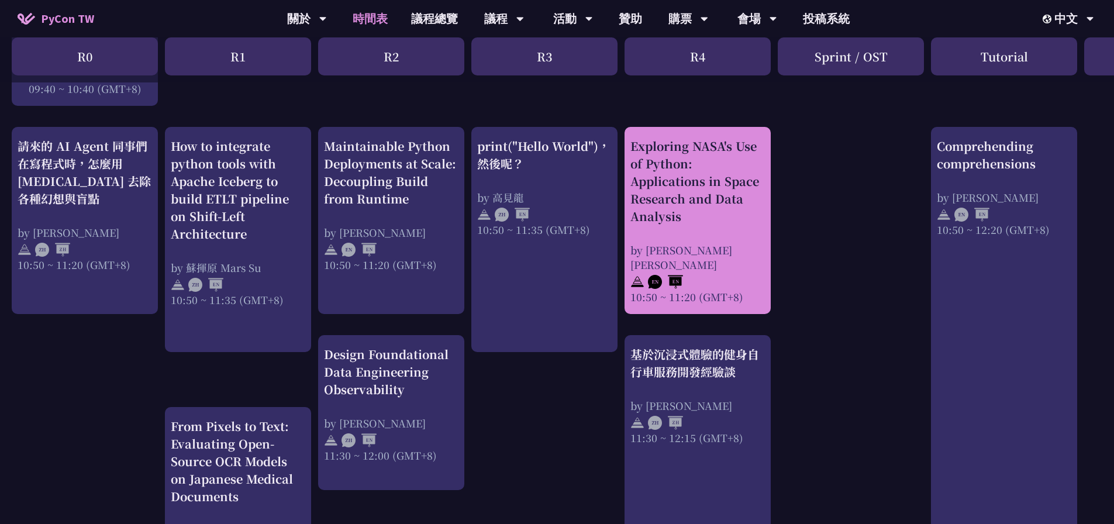
scroll to position [468, 0]
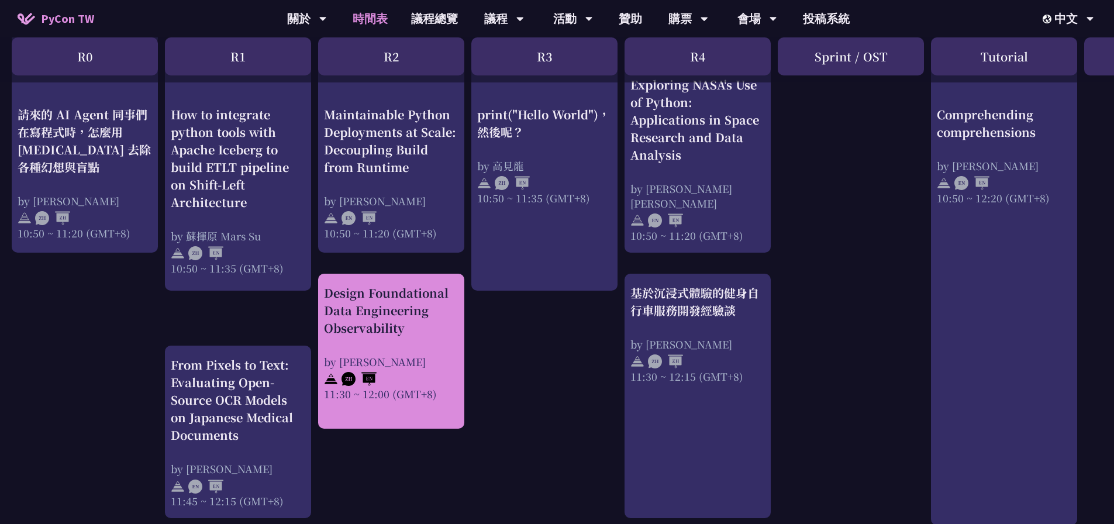
click at [406, 337] on div "Design Foundational Data Engineering Observability by [PERSON_NAME] 11:30 ~ 12:…" at bounding box center [391, 342] width 135 height 117
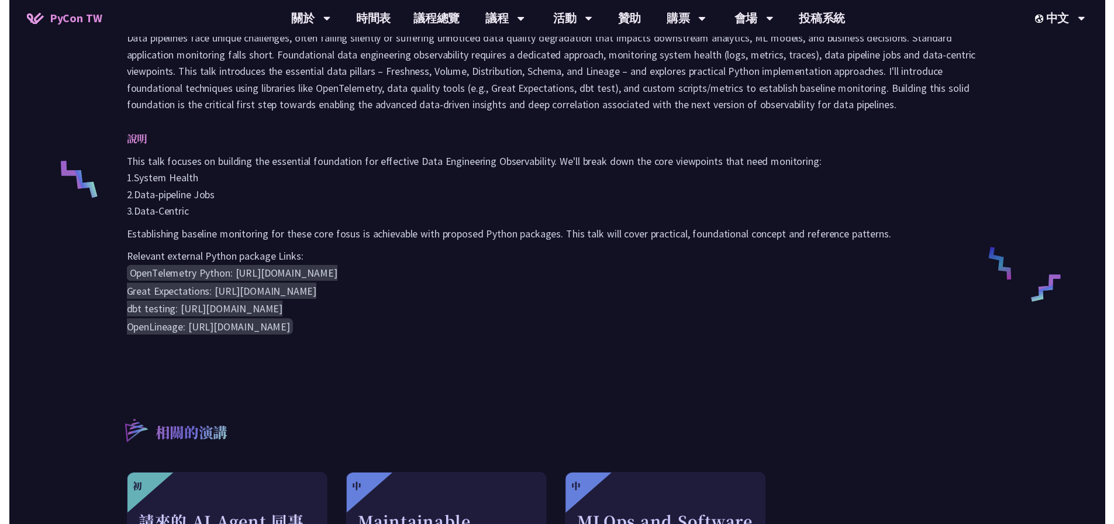
scroll to position [468, 0]
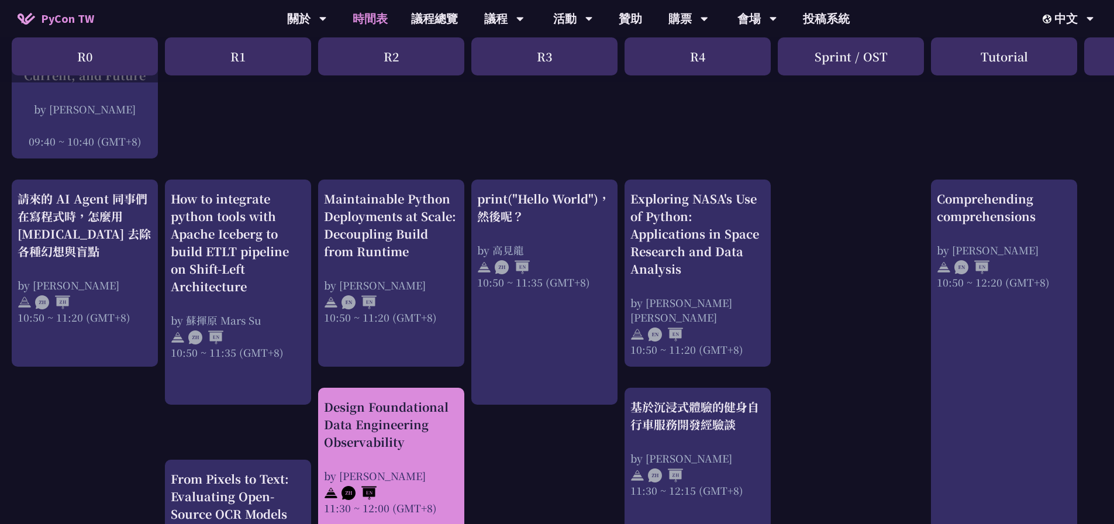
scroll to position [351, 0]
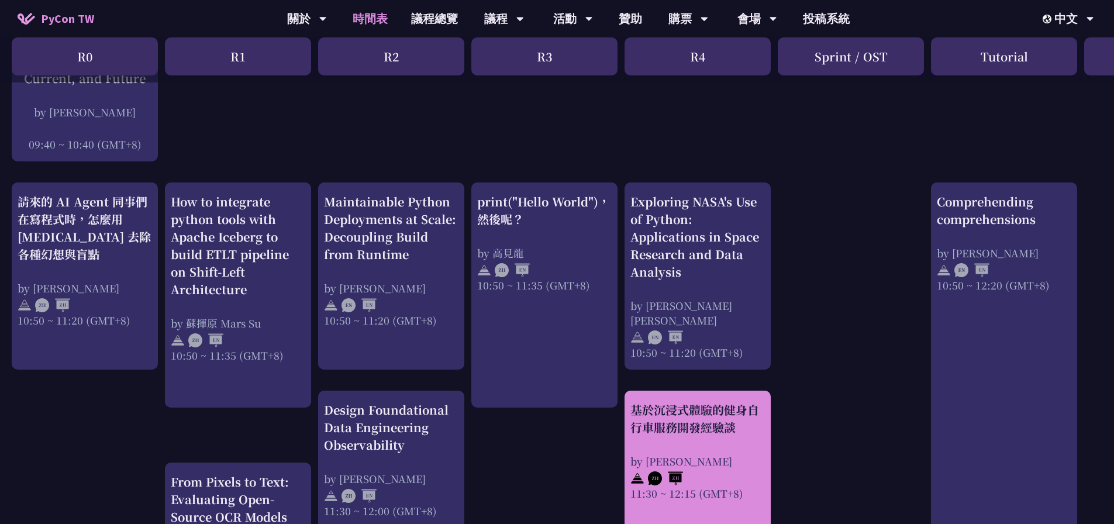
click at [725, 415] on div "基於沉浸式體驗的健身自行車服務開發經驗談" at bounding box center [697, 418] width 135 height 35
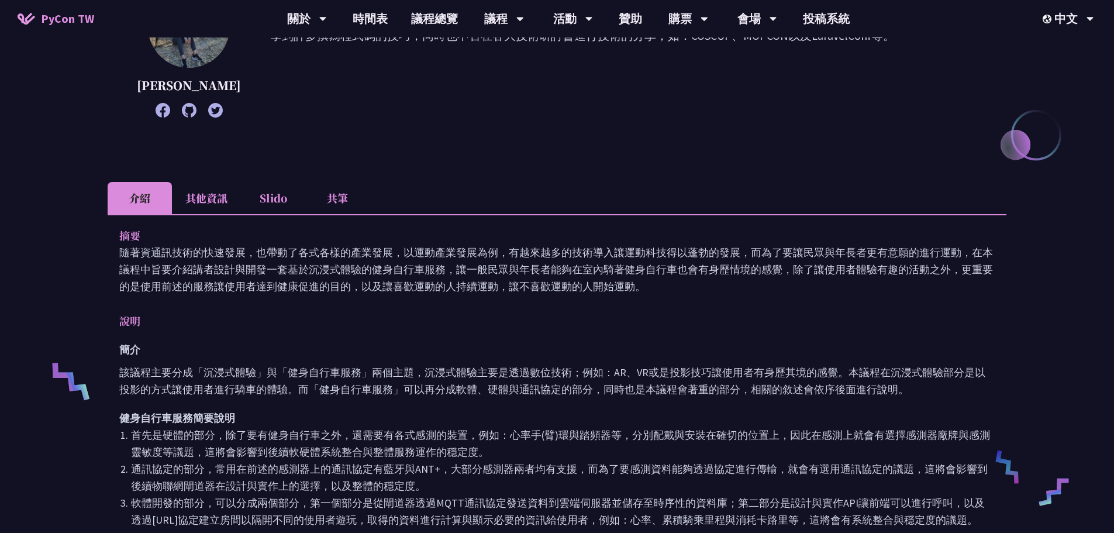
scroll to position [58, 0]
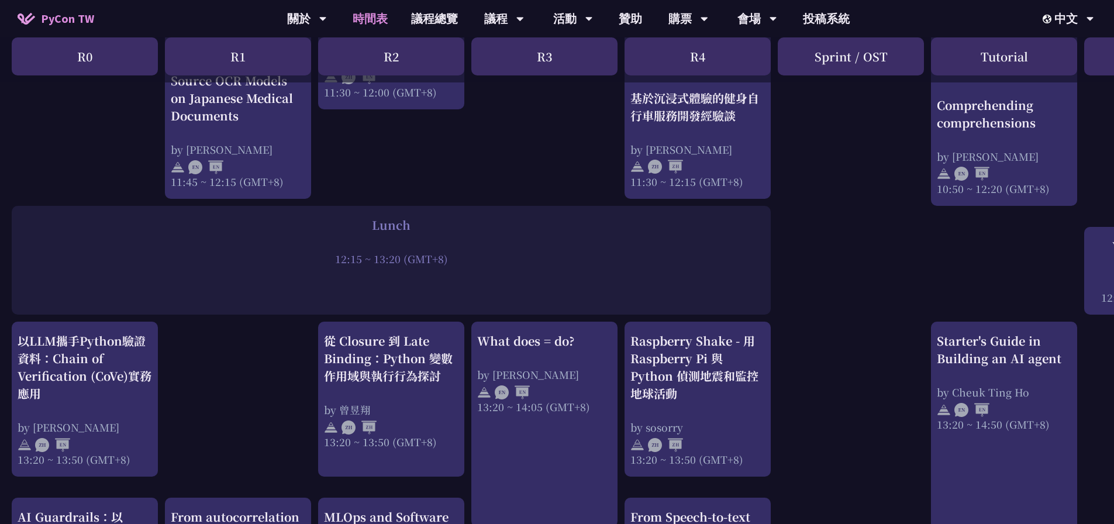
scroll to position [936, 0]
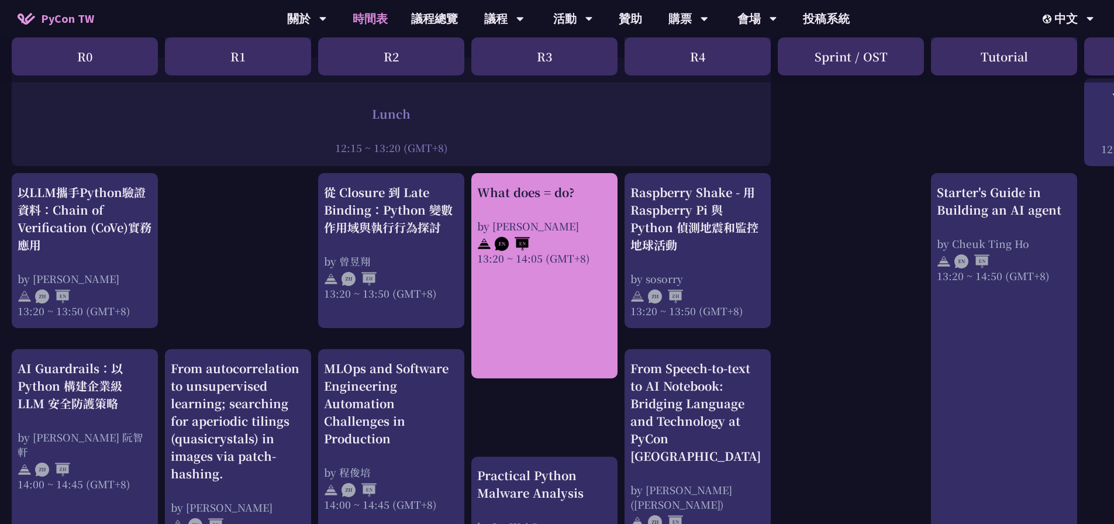
click at [569, 213] on div "What does = do? by [PERSON_NAME] 13:20 ~ 14:05 (GMT+8)" at bounding box center [544, 225] width 135 height 82
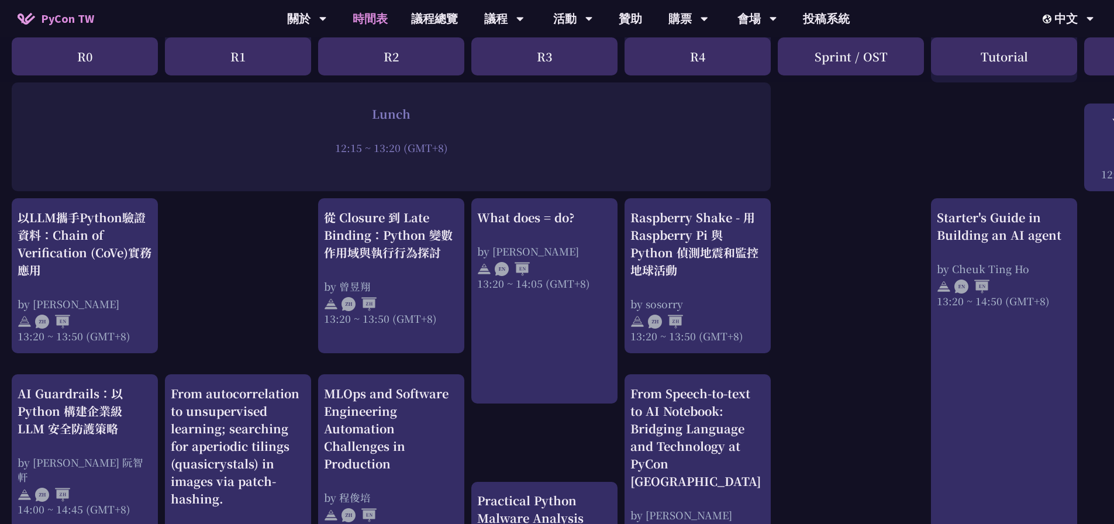
scroll to position [877, 0]
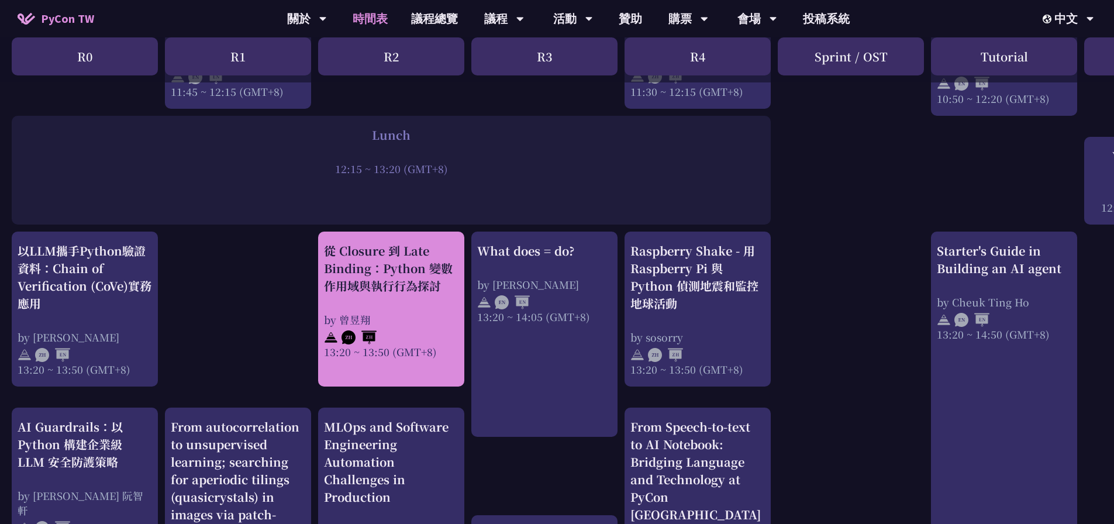
click at [397, 292] on div "從 Closure 到 Late Binding：Python 變數作用域與執行行為探討" at bounding box center [391, 268] width 135 height 53
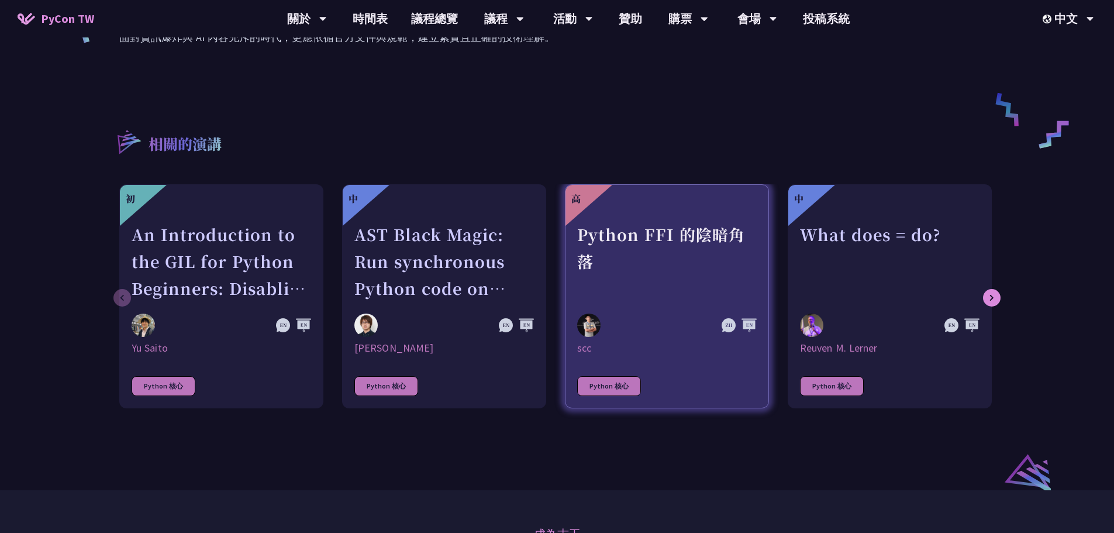
scroll to position [585, 0]
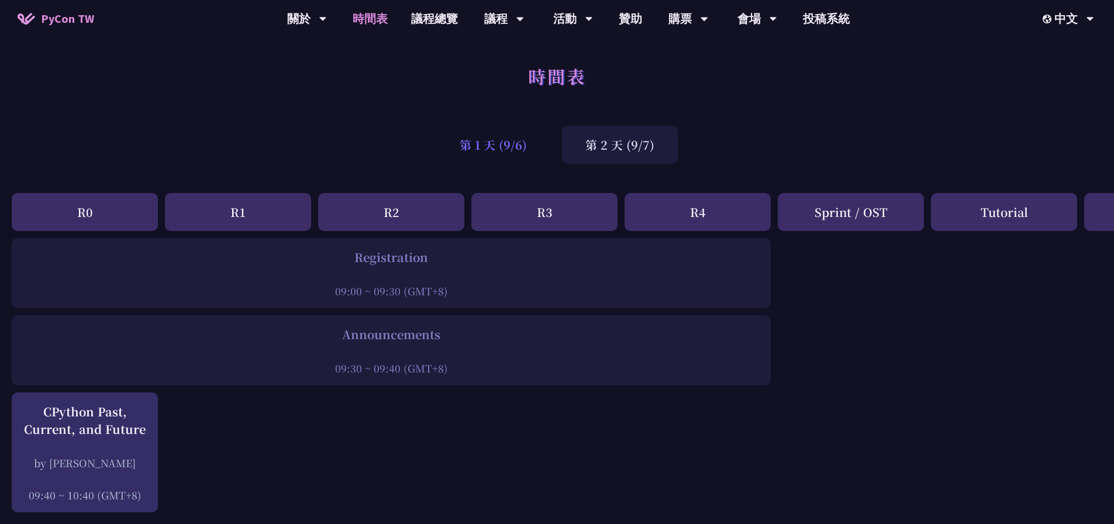
click at [514, 133] on div "第 1 天 (9/6)" at bounding box center [493, 145] width 114 height 38
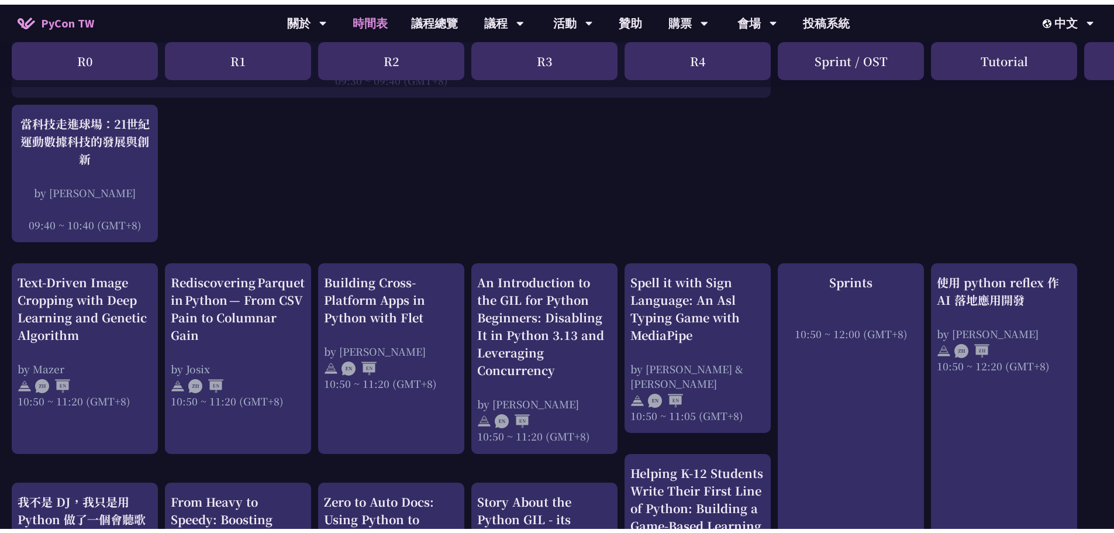
scroll to position [234, 0]
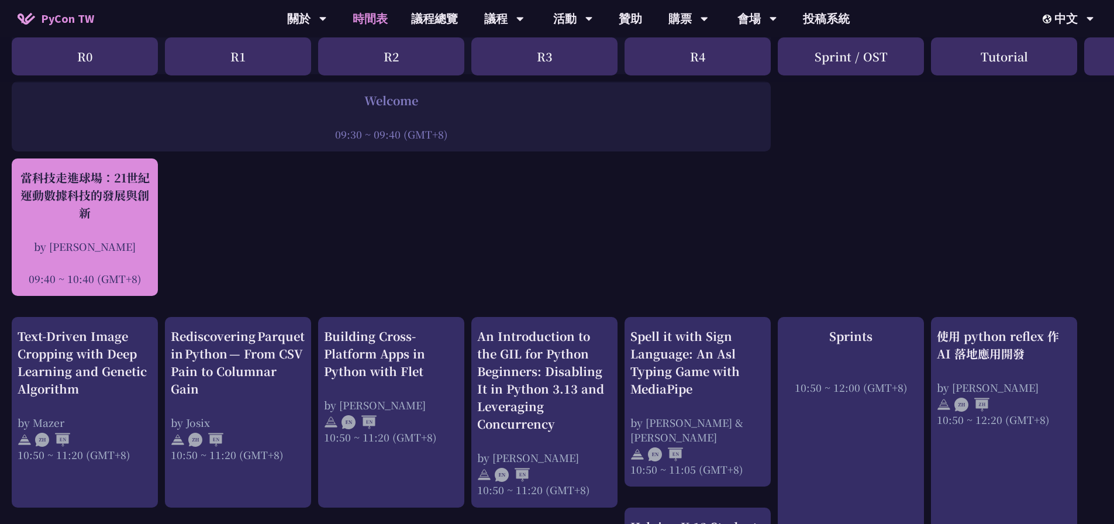
click at [89, 211] on div "當科技走進球場：21世紀運動數據科技的發展與創新" at bounding box center [85, 195] width 135 height 53
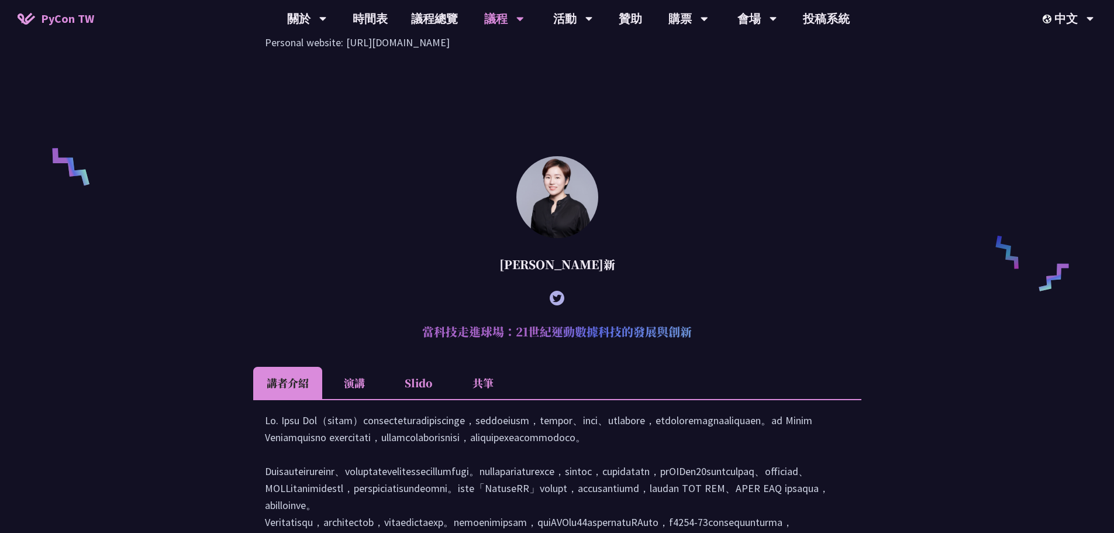
scroll to position [1004, 0]
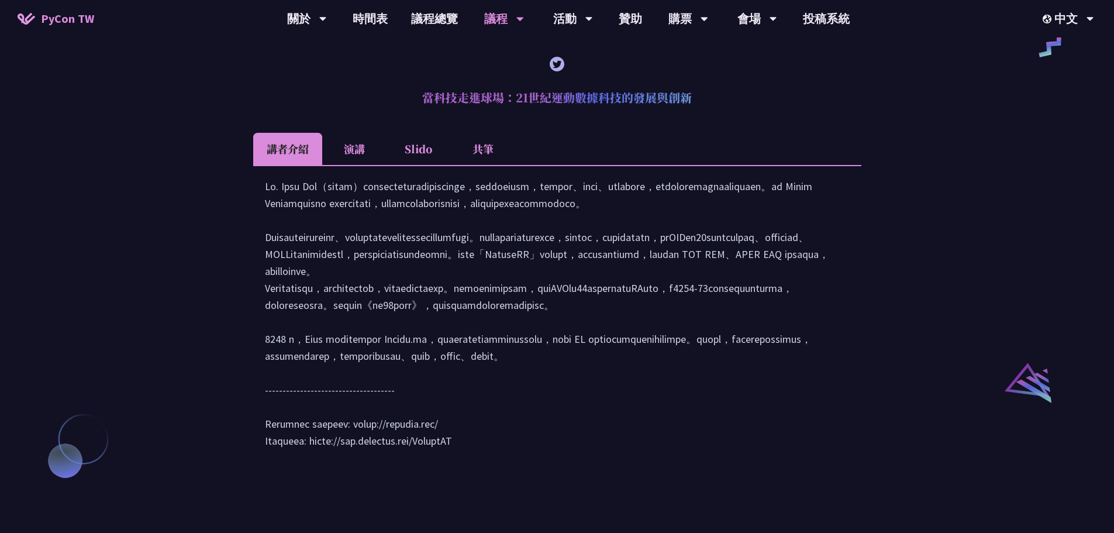
drag, startPoint x: 252, startPoint y: 320, endPoint x: 902, endPoint y: 322, distance: 650.4
click at [902, 322] on div "[PERSON_NAME] (tiangolo) Behind the scenes of FastAPI and friends for developer…" at bounding box center [557, 191] width 1114 height 1700
click at [852, 320] on div at bounding box center [557, 319] width 608 height 308
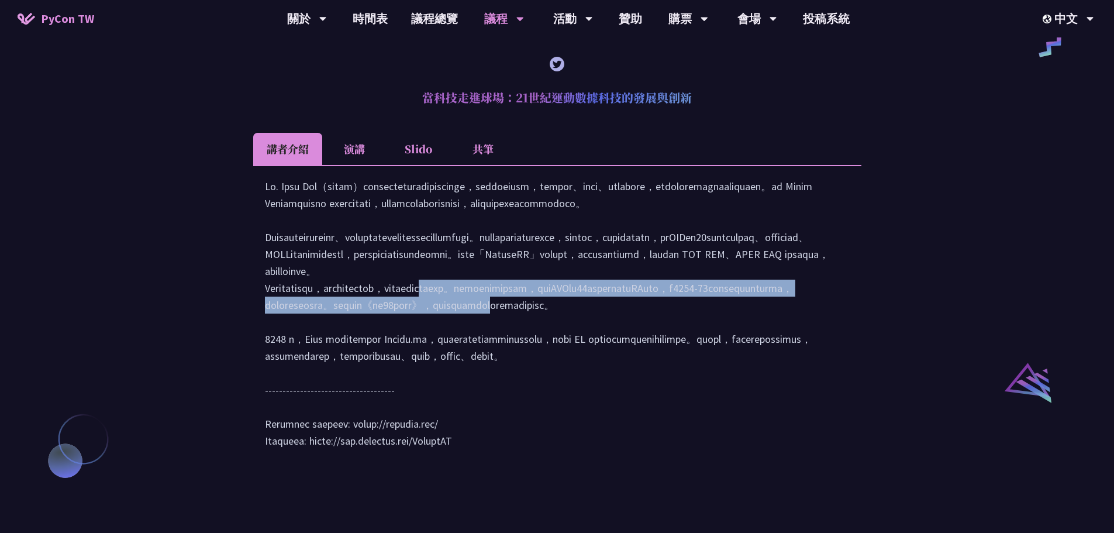
drag, startPoint x: 310, startPoint y: 354, endPoint x: 809, endPoint y: 379, distance: 499.5
click at [809, 379] on div at bounding box center [557, 319] width 585 height 283
click at [628, 373] on div at bounding box center [557, 319] width 585 height 283
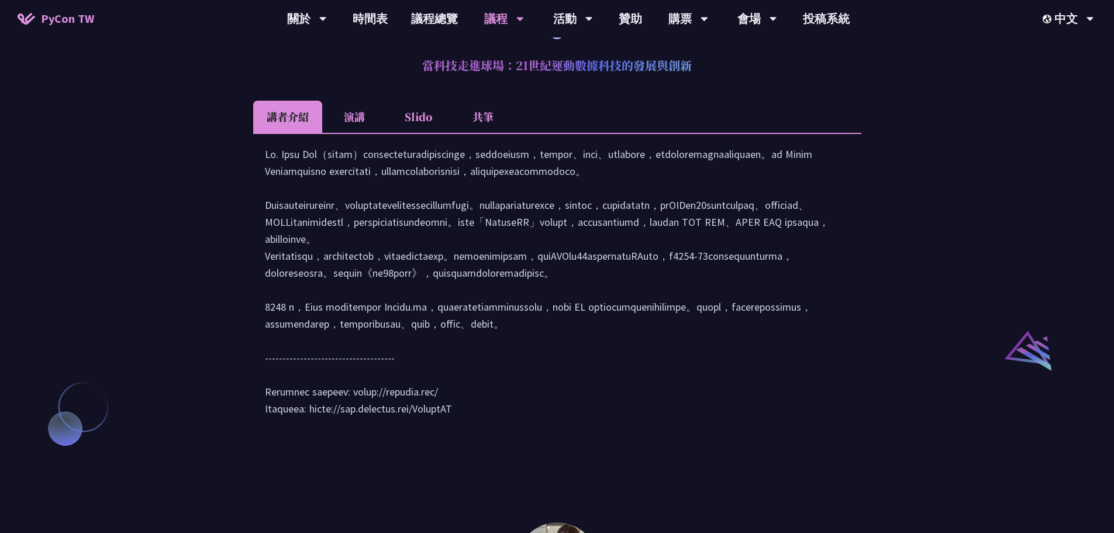
scroll to position [1063, 0]
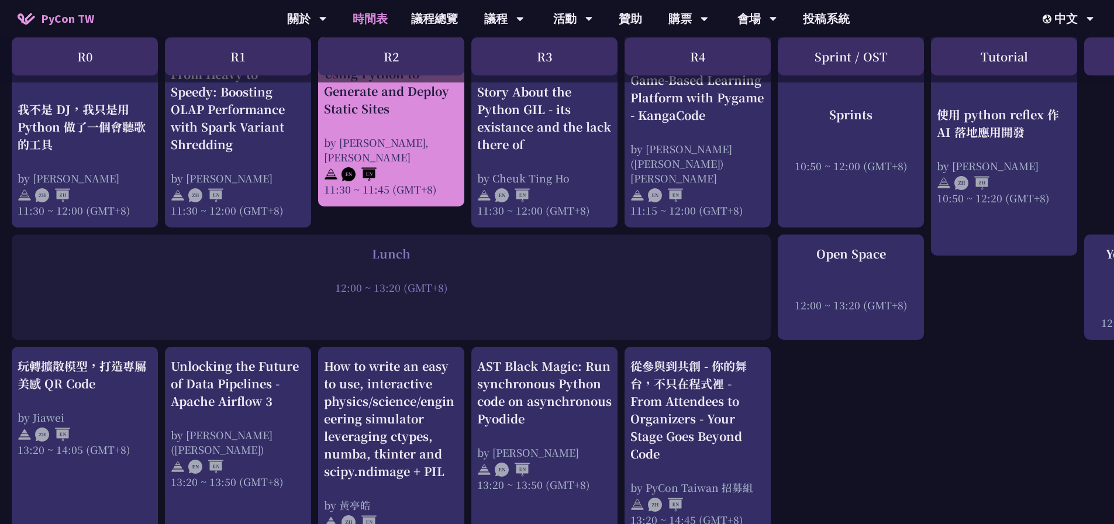
scroll to position [760, 0]
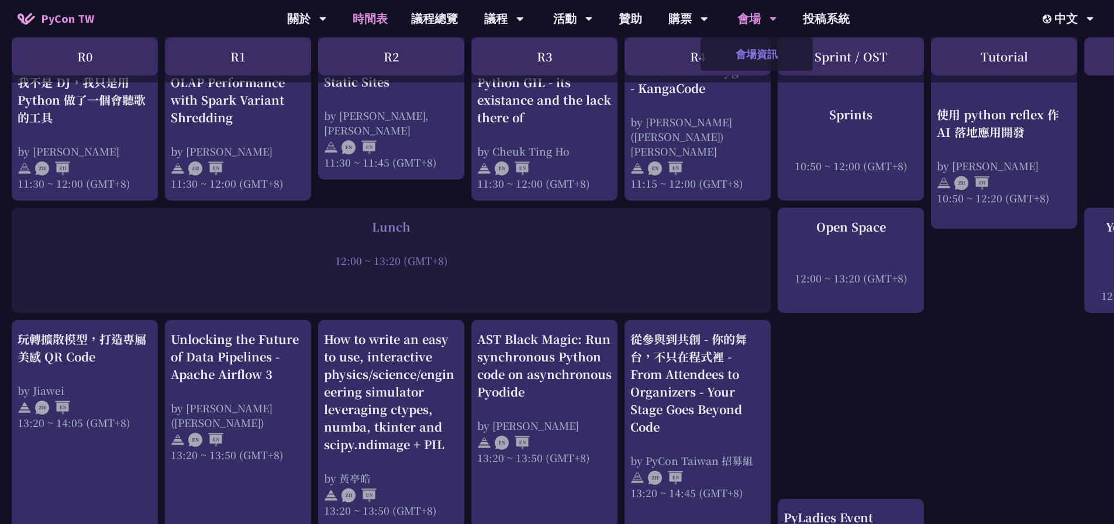
click at [754, 54] on link "會場資訊" at bounding box center [757, 53] width 112 height 27
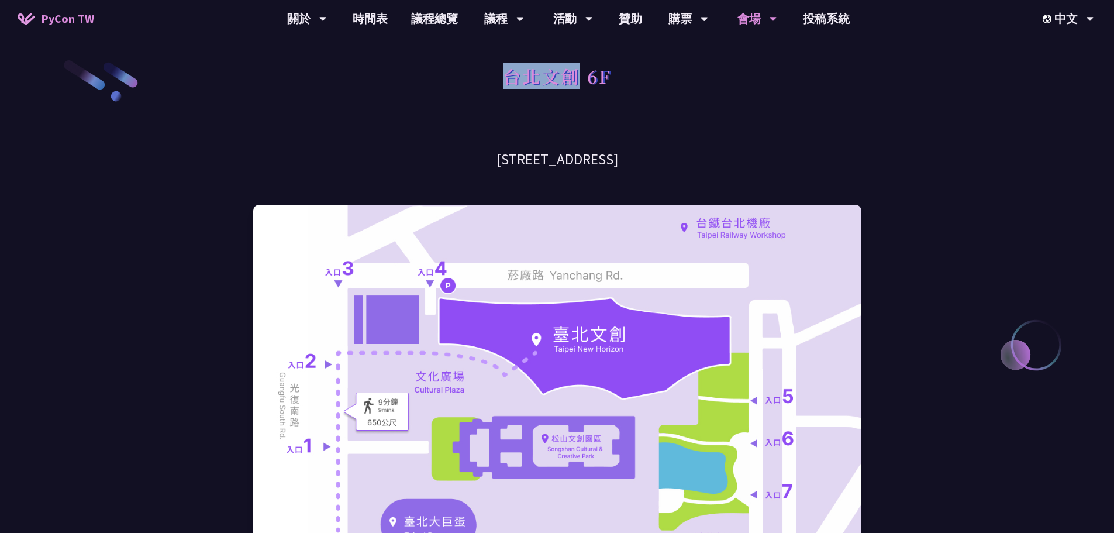
drag, startPoint x: 495, startPoint y: 78, endPoint x: 583, endPoint y: 88, distance: 88.9
click at [583, 88] on div "台北文創 6F" at bounding box center [557, 88] width 608 height 61
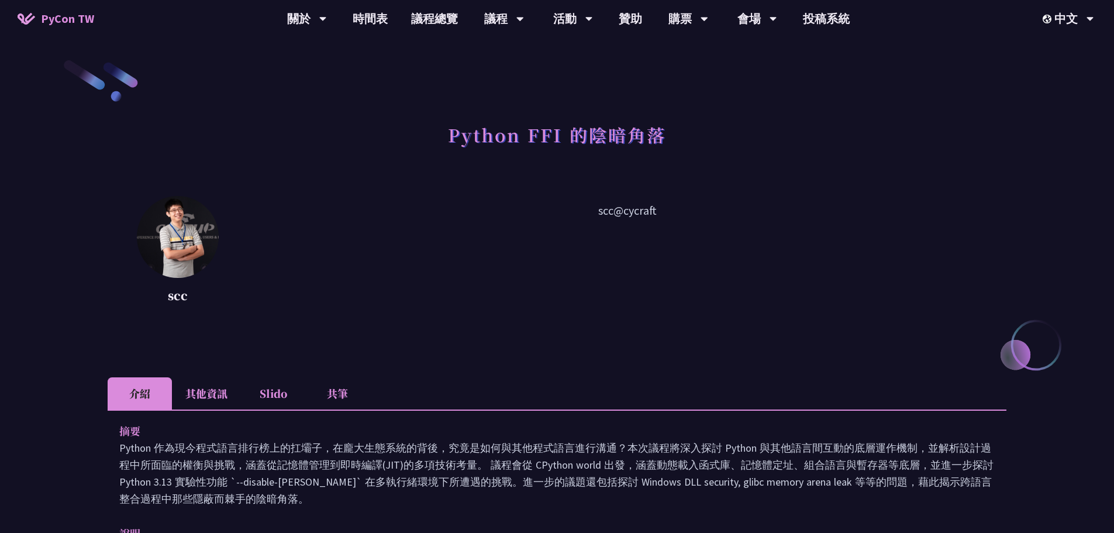
drag, startPoint x: 623, startPoint y: 213, endPoint x: 663, endPoint y: 211, distance: 40.4
click at [663, 211] on p "scc@cycraft" at bounding box center [627, 254] width 759 height 105
click at [558, 323] on div "scc scc@cycraft" at bounding box center [557, 272] width 899 height 152
click at [377, 20] on link "時間表" at bounding box center [370, 18] width 58 height 37
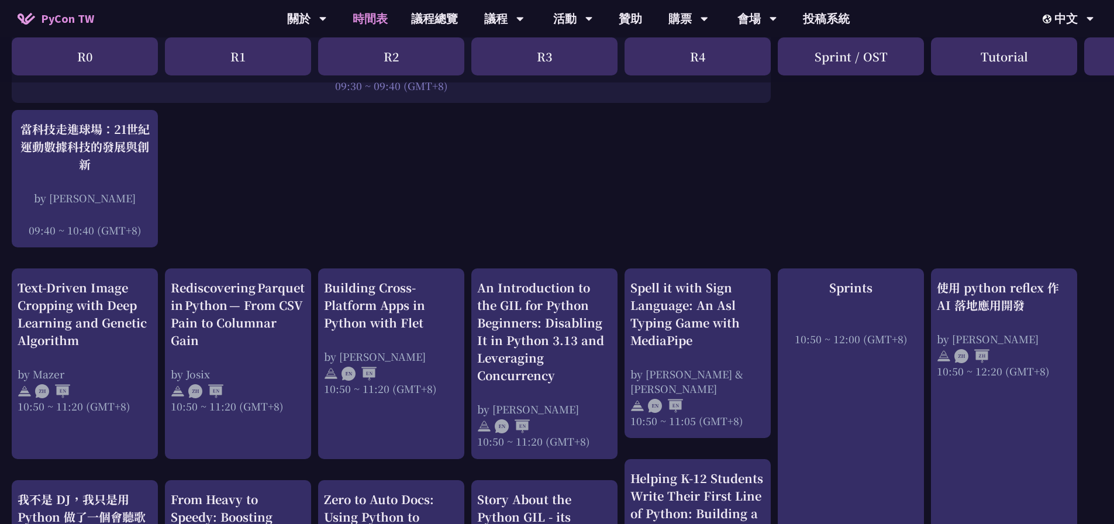
scroll to position [175, 0]
